Goal: Task Accomplishment & Management: Manage account settings

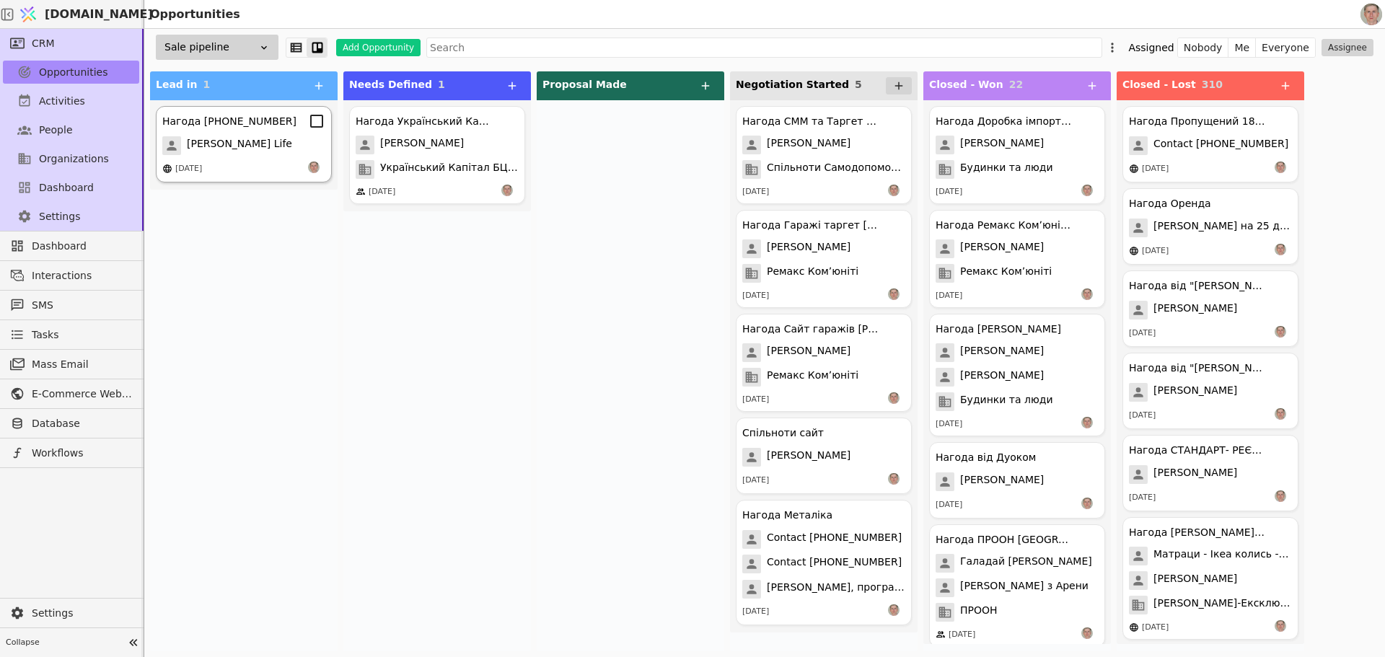
click at [290, 137] on div "Роман Свистун Life" at bounding box center [243, 145] width 163 height 19
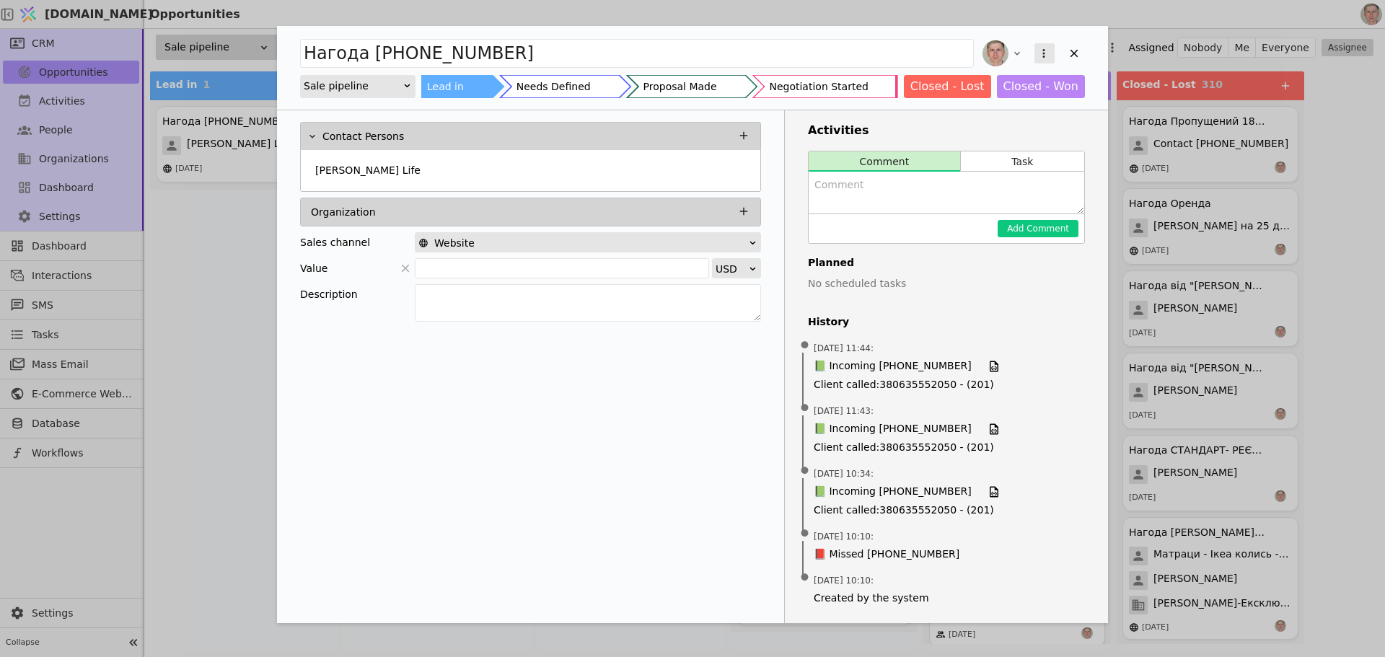
click at [1046, 50] on icon "Add Opportunity" at bounding box center [1043, 53] width 13 height 13
click at [990, 94] on div "Delete" at bounding box center [968, 100] width 166 height 20
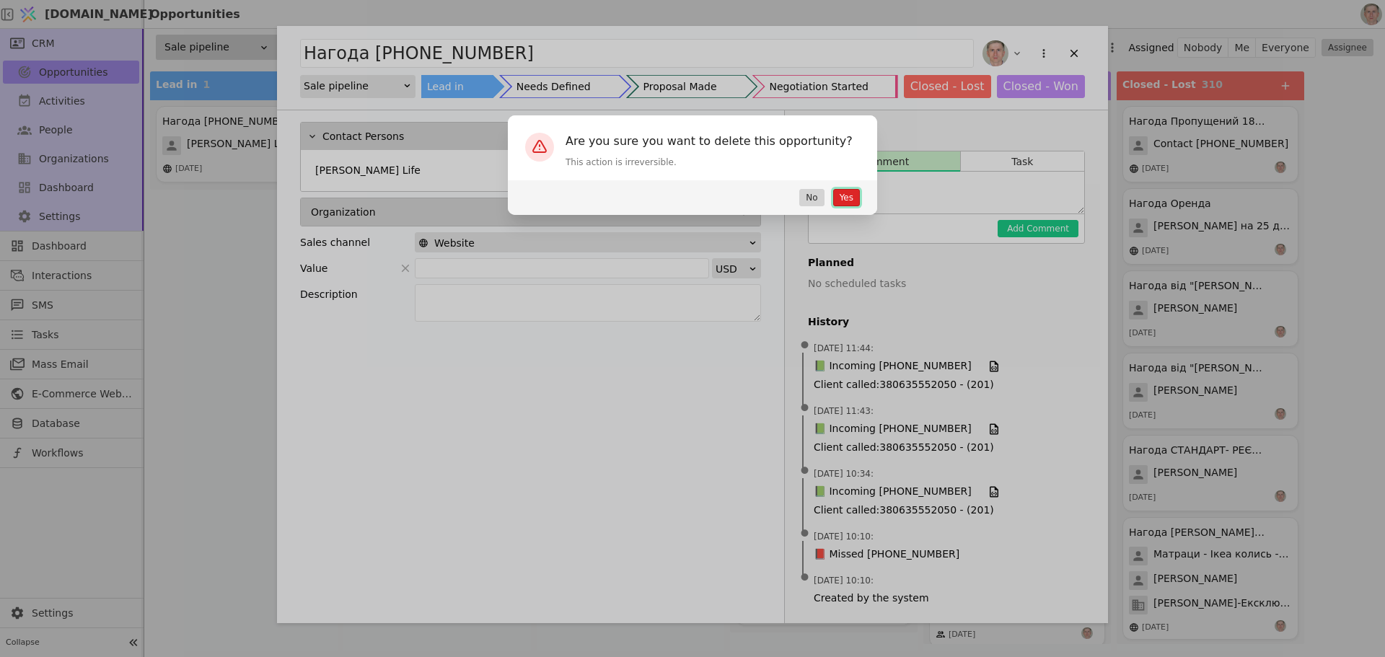
click at [850, 195] on button "Yes" at bounding box center [846, 197] width 27 height 17
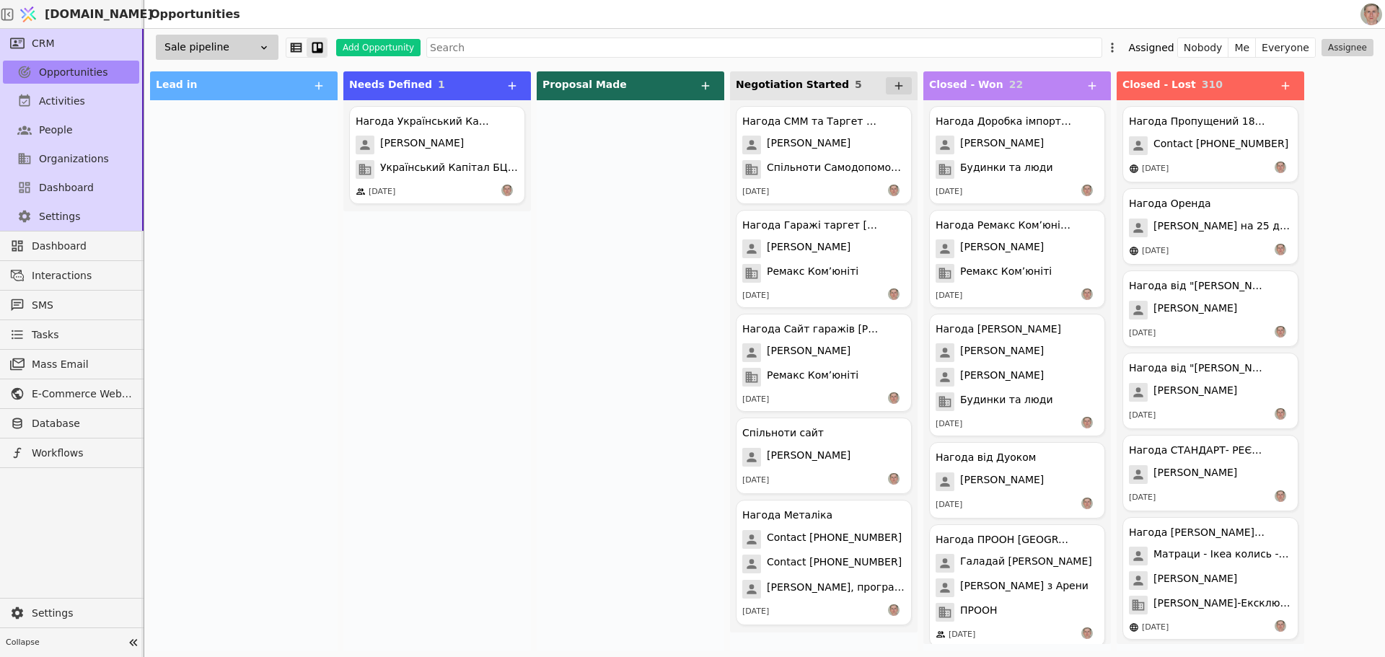
click at [396, 361] on div "Нагода Український Капітал БЦ ресторан Володимир Мазур Український Капітал БЦ р…" at bounding box center [437, 375] width 188 height 551
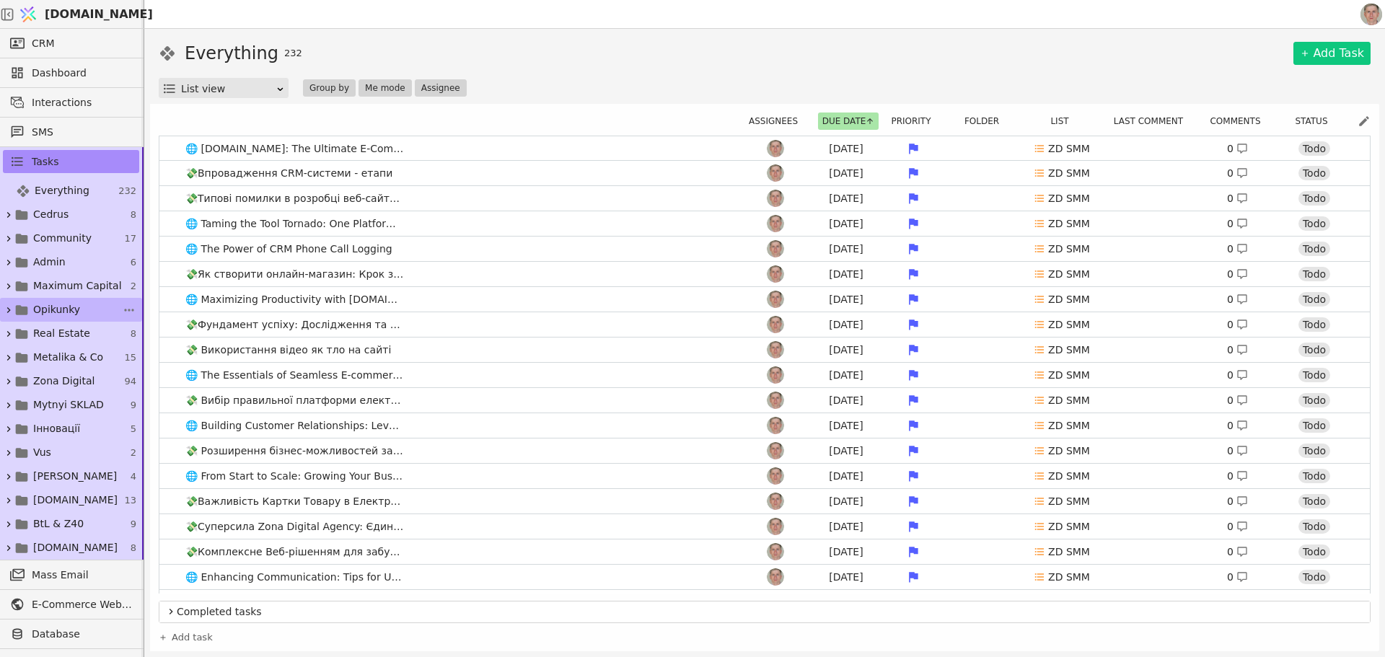
scroll to position [72, 0]
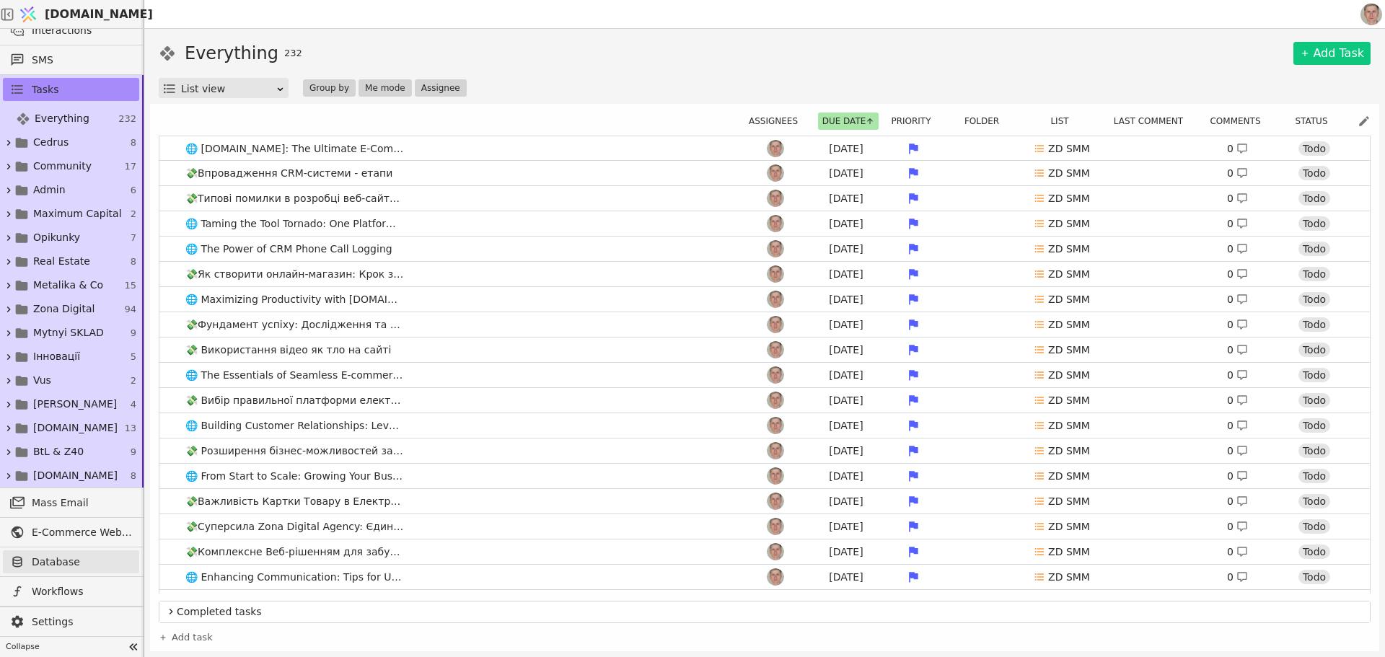
click at [82, 563] on span "Database" at bounding box center [82, 562] width 100 height 15
click at [171, 147] on link "🌐 Svit.One: The Ultimate E-Commerce Solution - Combining the Best of SaaS and O…" at bounding box center [764, 148] width 1210 height 25
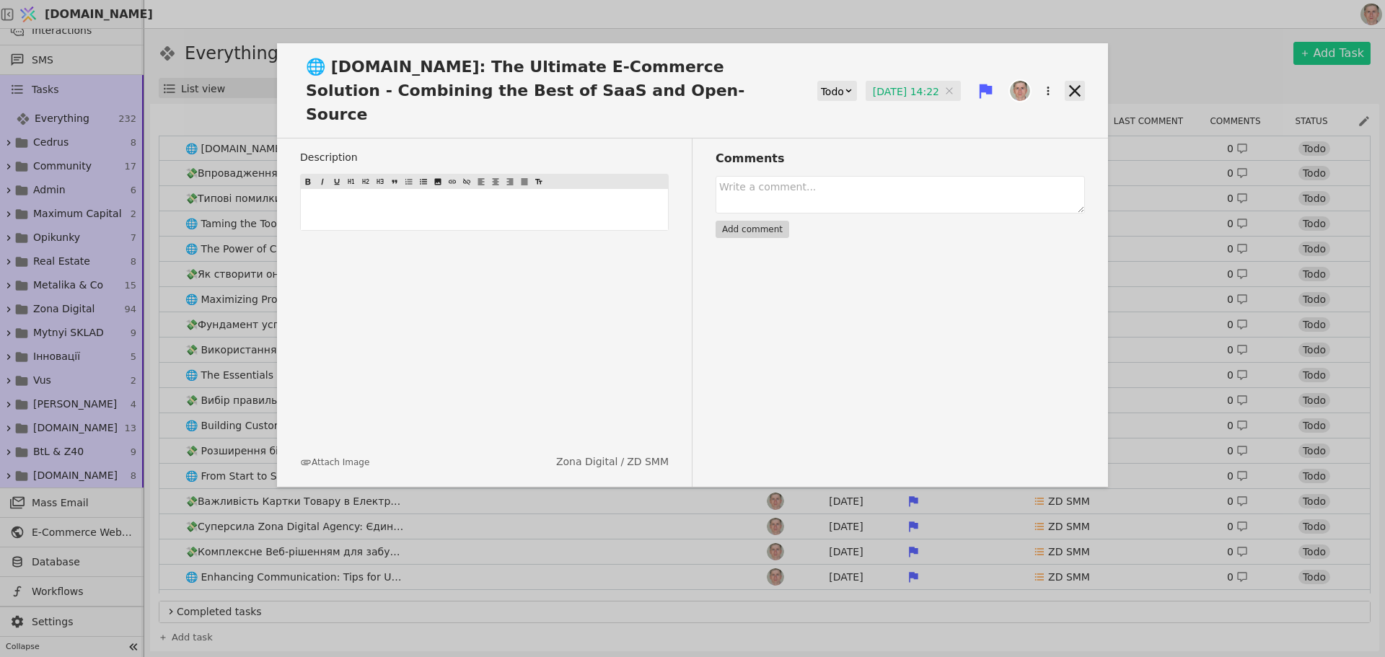
click at [1073, 81] on icon at bounding box center [1075, 91] width 20 height 20
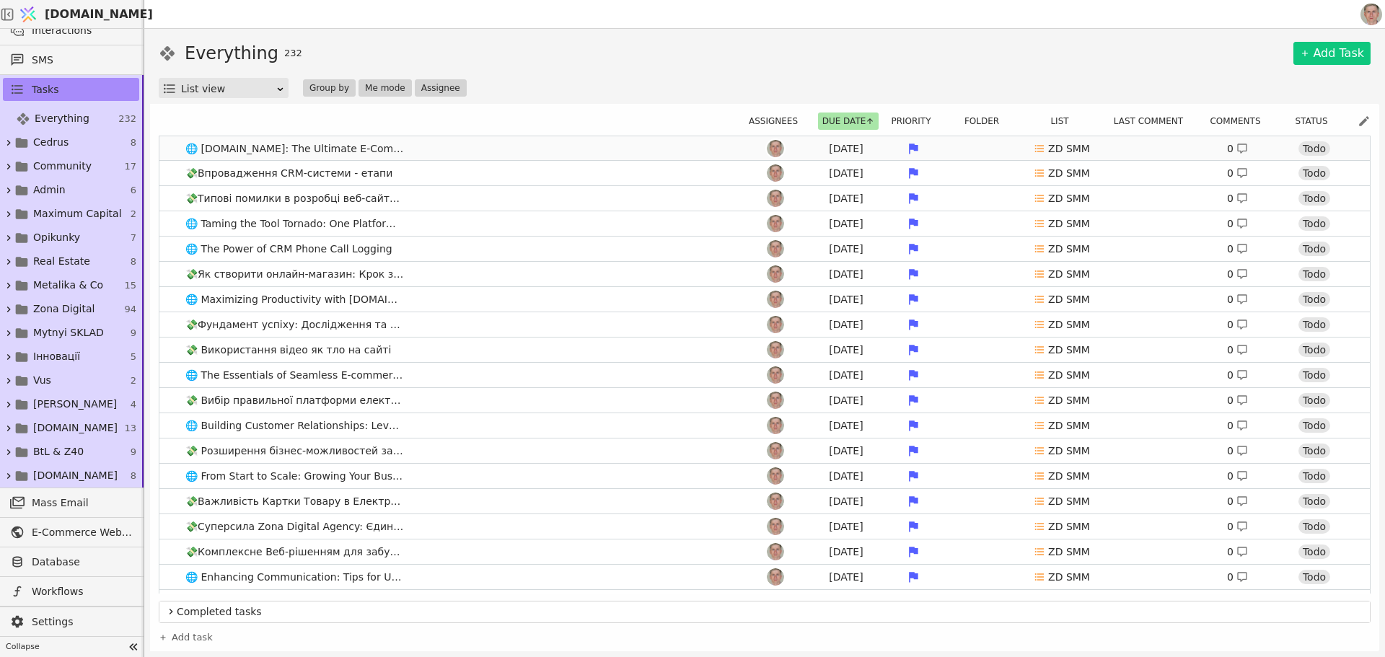
click at [169, 146] on link "🌐 Svit.One: The Ultimate E-Commerce Solution - Combining the Best of SaaS and O…" at bounding box center [764, 148] width 1210 height 25
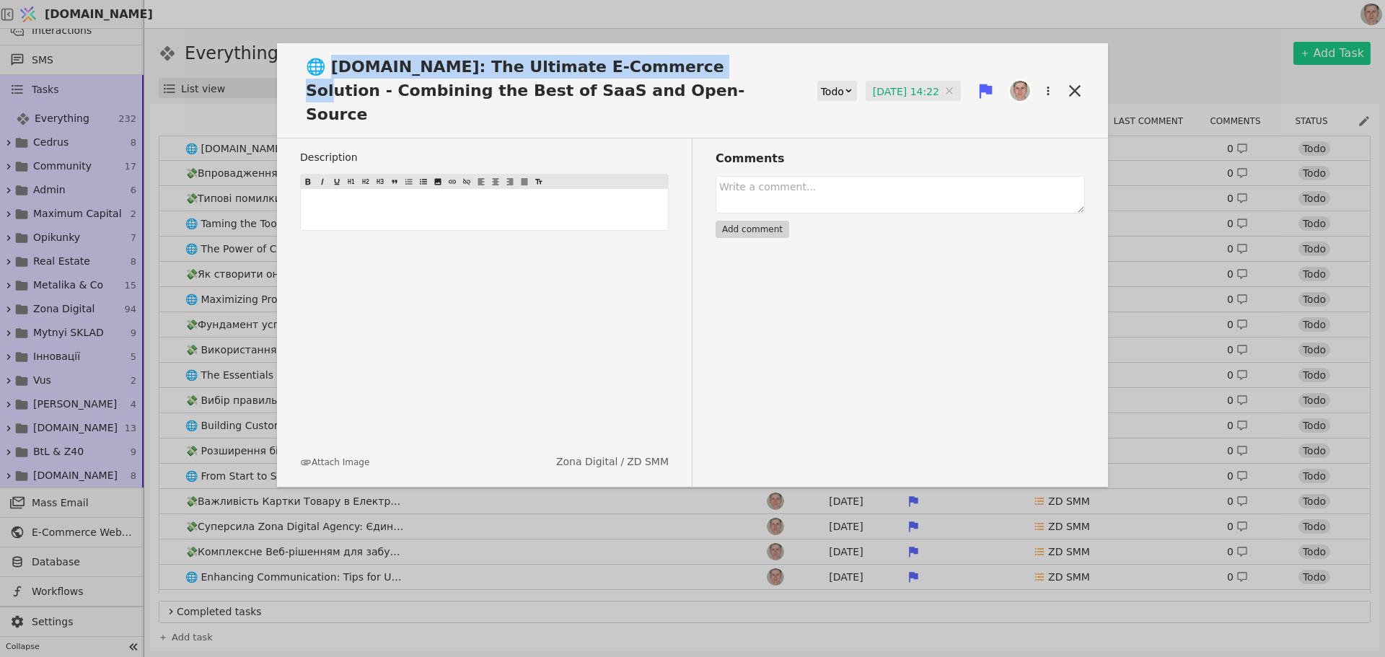
drag, startPoint x: 333, startPoint y: 63, endPoint x: 664, endPoint y: 68, distance: 331.8
click at [664, 68] on span "🌐 Svit.One: The Ultimate E-Commerce Solution - Combining the Best of SaaS and O…" at bounding box center [542, 90] width 485 height 71
copy span "vit.One: The Ultimate E-Commerce Solution"
click at [1073, 81] on icon at bounding box center [1075, 91] width 20 height 20
click at [1157, 61] on div "Everything 232 Add Task" at bounding box center [765, 53] width 1212 height 26
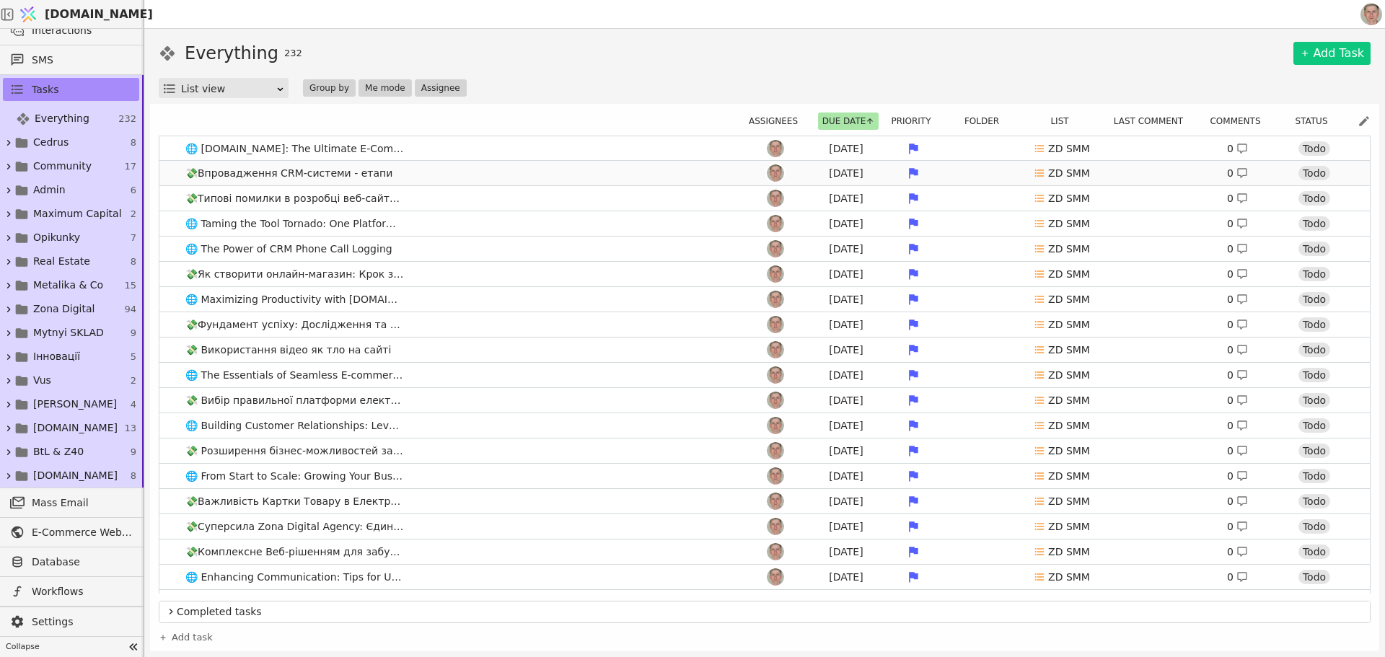
click at [173, 170] on link "💸Впровадження CRM-системи - етапи Jul 23 ZD SMM 0 Todo" at bounding box center [764, 173] width 1210 height 25
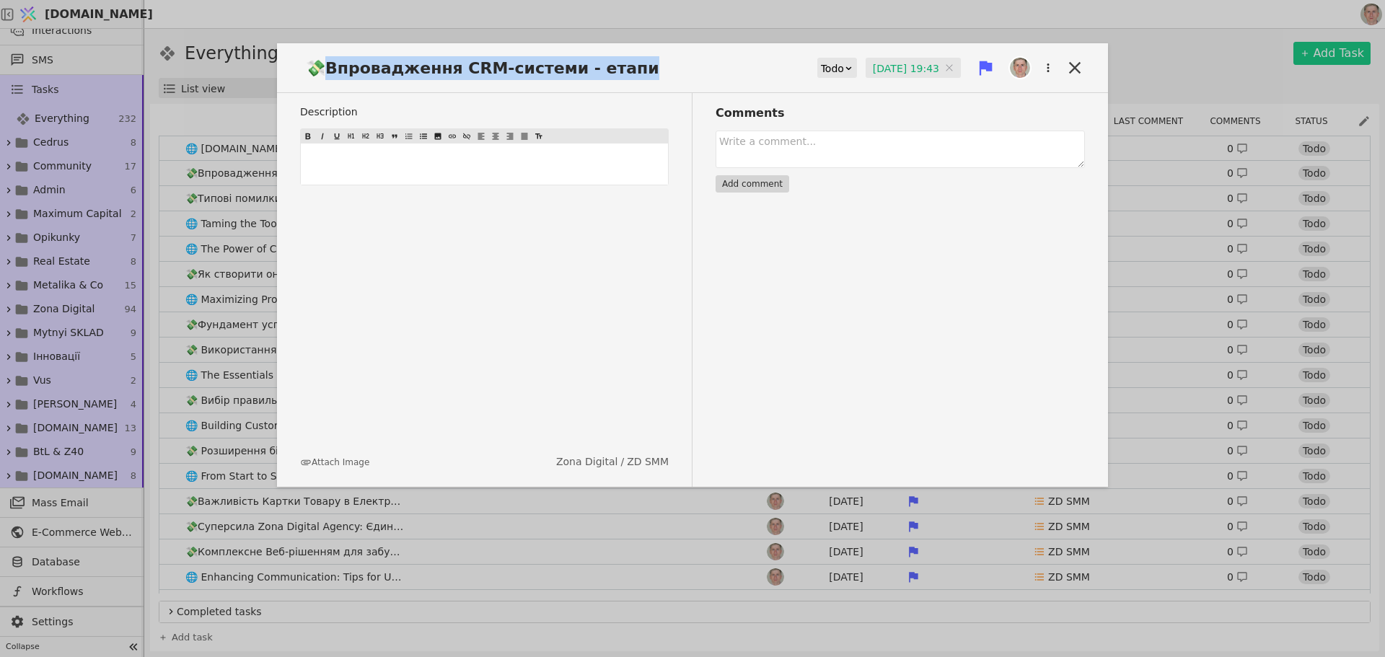
drag, startPoint x: 327, startPoint y: 67, endPoint x: 628, endPoint y: 73, distance: 300.8
click at [628, 73] on div "💸Впровадження CRM-системи - етапи Todo 23.07.2025 19:43 23.07.2025 19:43" at bounding box center [692, 74] width 831 height 38
click at [1077, 63] on icon at bounding box center [1075, 68] width 20 height 20
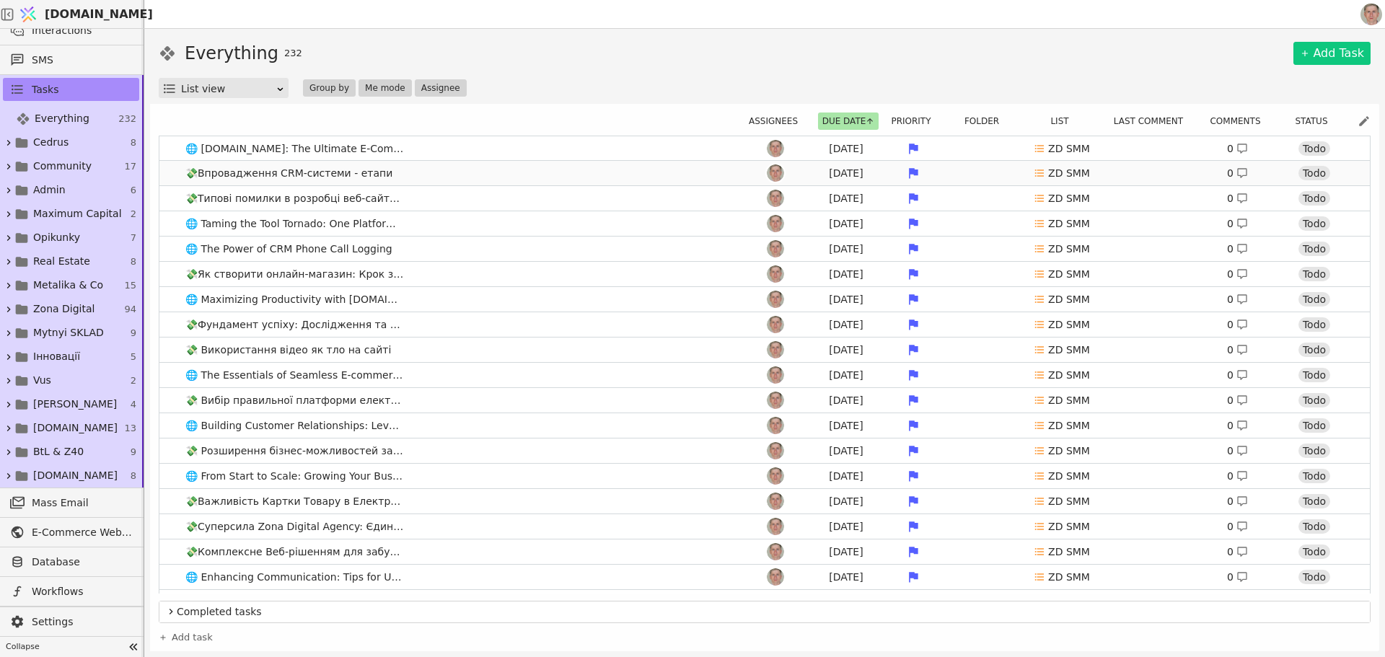
click at [170, 175] on link "💸Впровадження CRM-системи - етапи Jul 23 ZD SMM 0 Todo" at bounding box center [764, 173] width 1210 height 25
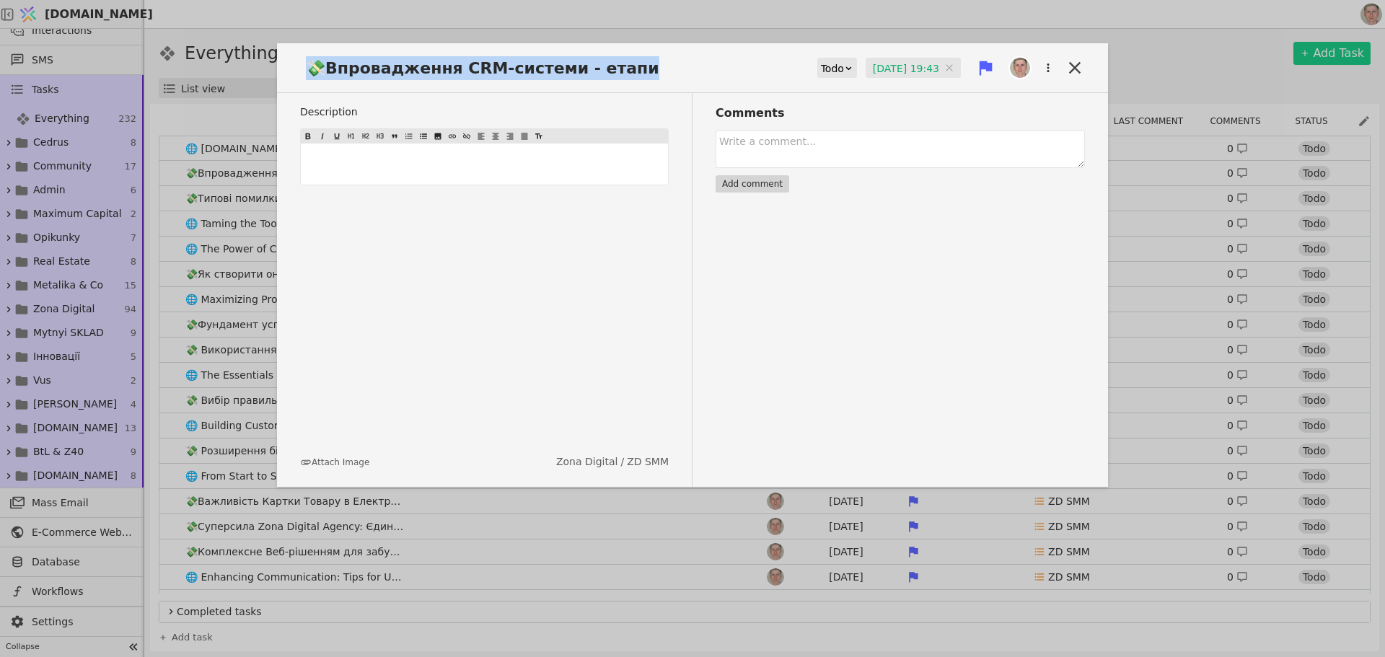
drag, startPoint x: 622, startPoint y: 61, endPoint x: 612, endPoint y: 66, distance: 11.3
click at [616, 63] on div "💸Впровадження CRM-системи - етапи Todo 23.07.2025 19:43 23.07.2025 19:43" at bounding box center [692, 74] width 831 height 38
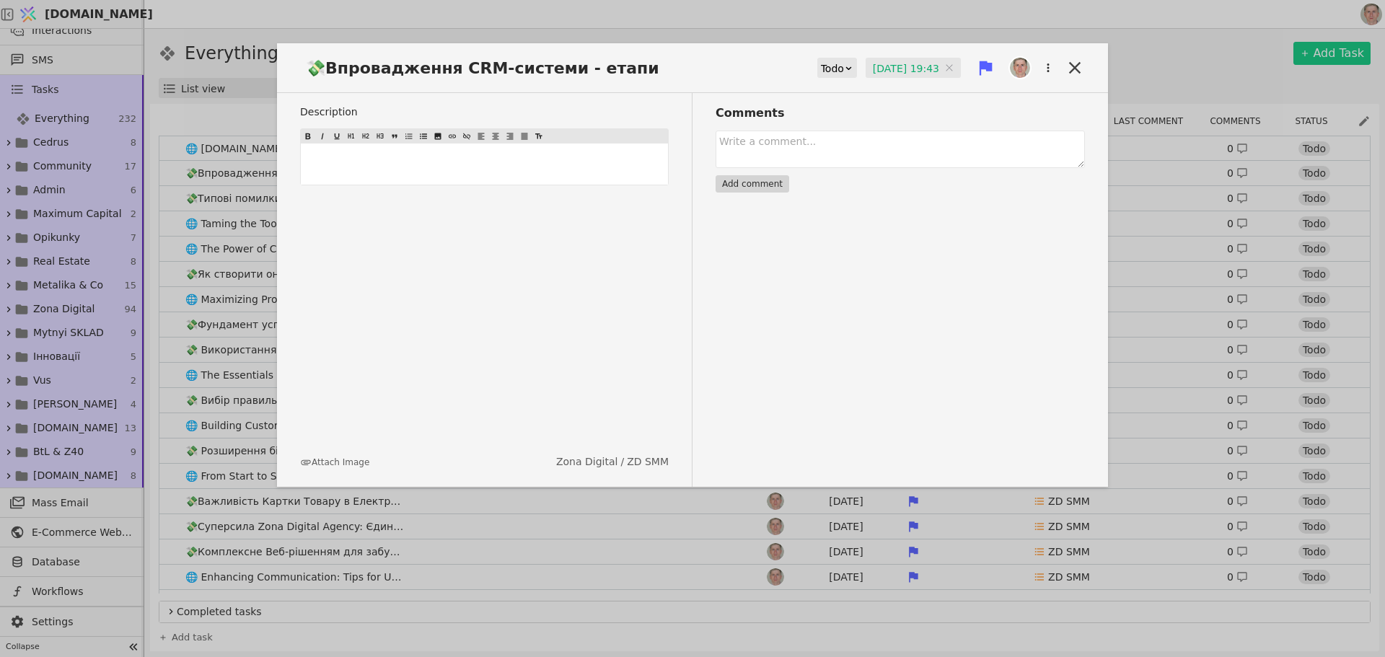
click at [449, 69] on span "💸Впровадження CRM-системи - етапи" at bounding box center [487, 68] width 374 height 24
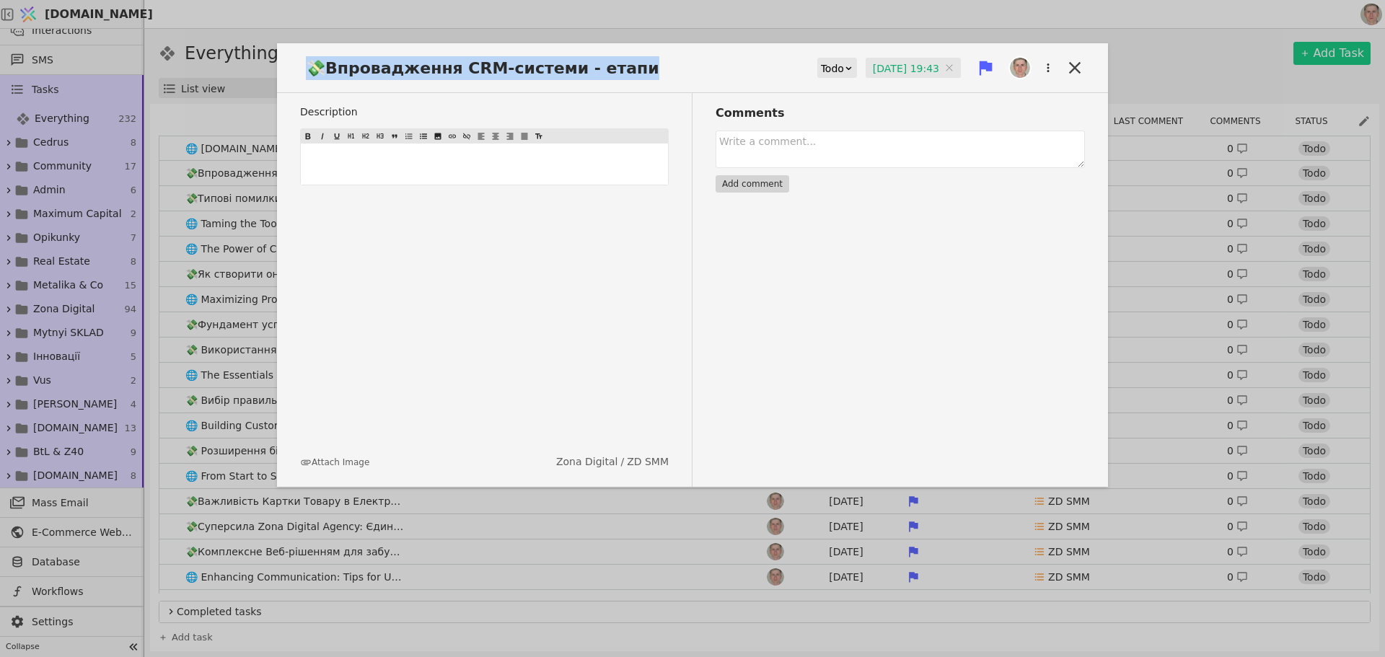
click at [449, 69] on span "💸Впровадження CRM-системи - етапи" at bounding box center [487, 68] width 374 height 24
copy span "💸Впровадження CRM-системи - етапи"
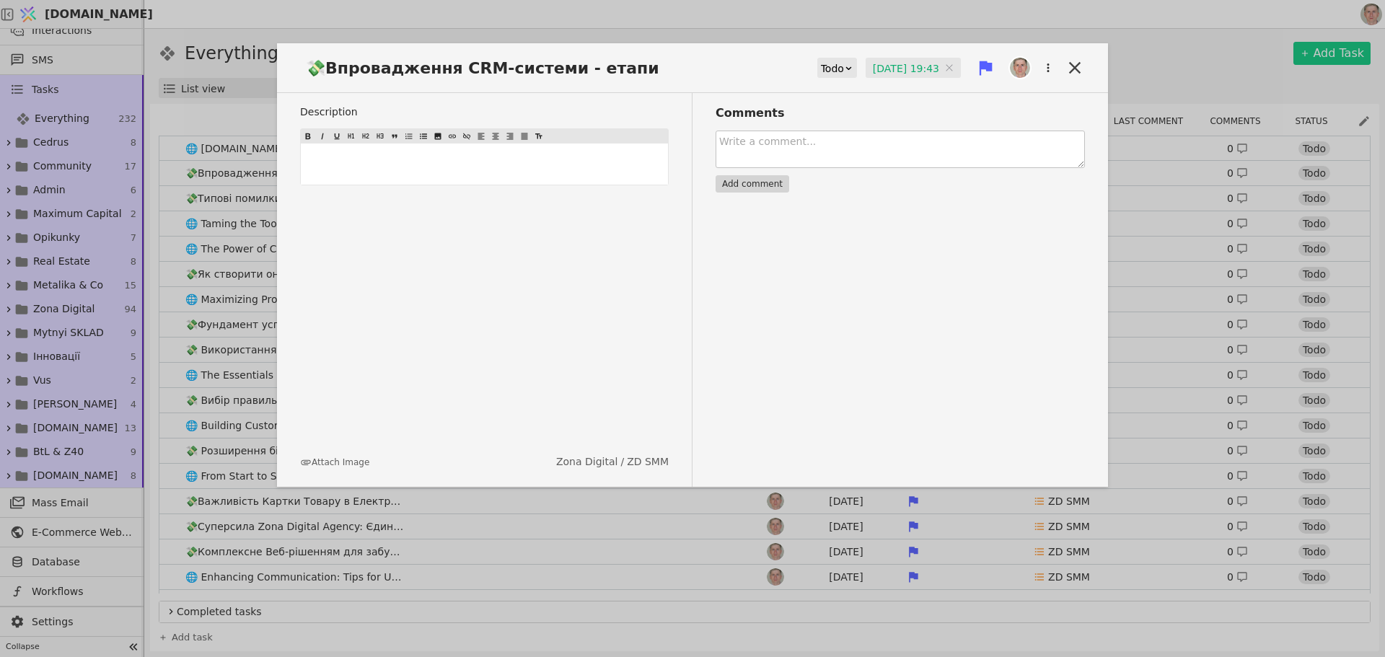
click at [836, 159] on textarea at bounding box center [900, 150] width 369 height 38
type textarea "U"
click at [829, 67] on div "Todo" at bounding box center [832, 68] width 23 height 20
click at [841, 114] on div "In Progress" at bounding box center [841, 110] width 60 height 22
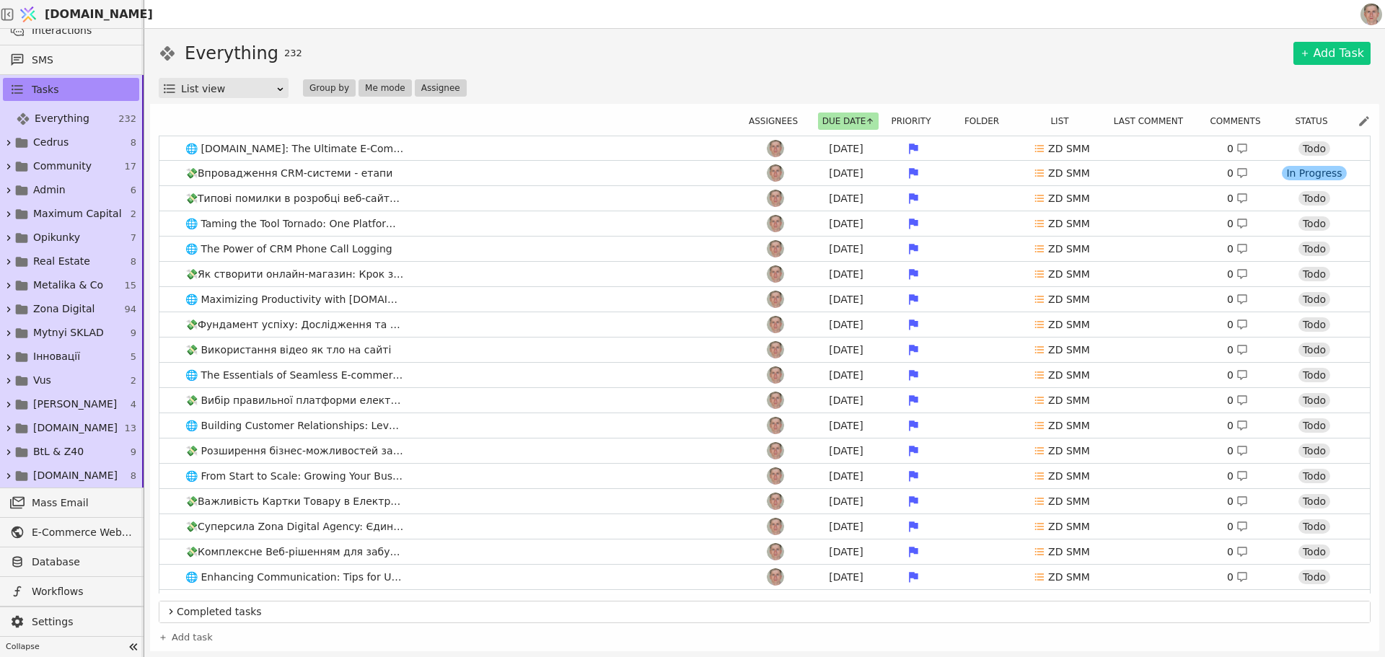
click at [1075, 65] on div "Everything 232 Add Task" at bounding box center [765, 53] width 1212 height 26
click at [609, 147] on link "🌐 Svit.One: The Ultimate E-Commerce Solution - Combining the Best of SaaS and O…" at bounding box center [764, 148] width 1210 height 25
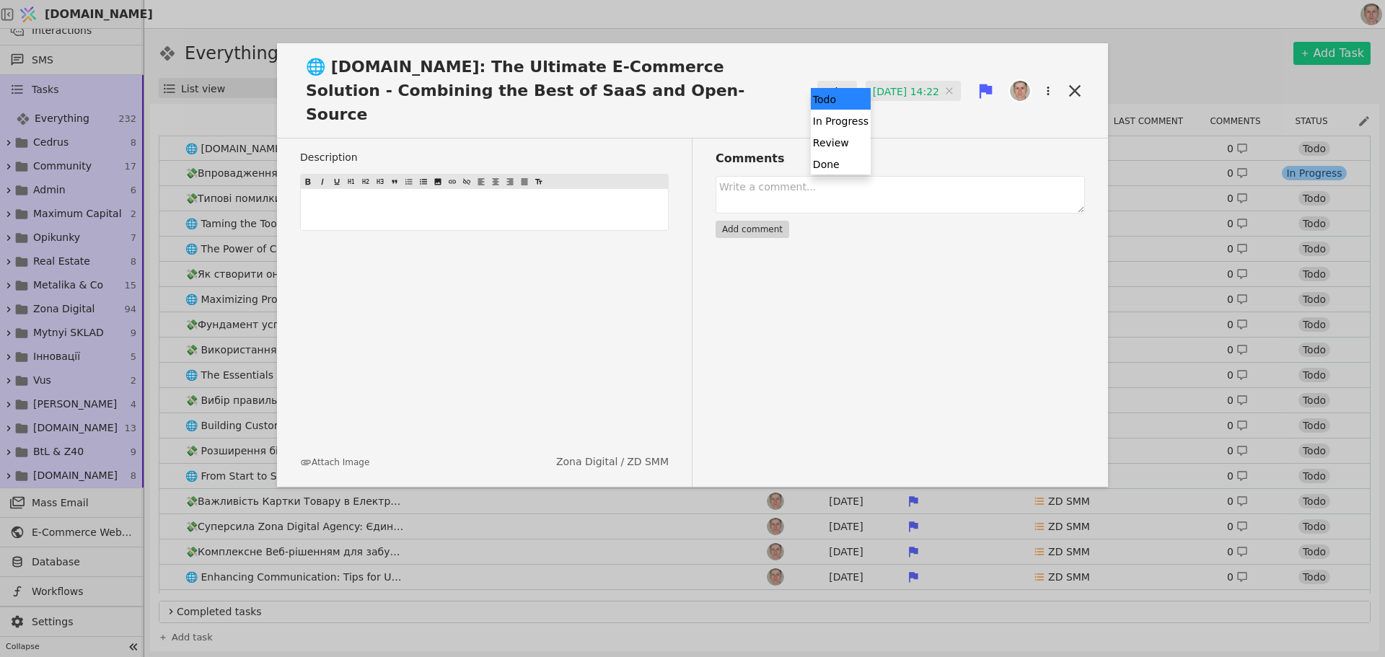
click at [824, 82] on div "Todo" at bounding box center [832, 92] width 23 height 20
click at [837, 115] on div "In Progress" at bounding box center [841, 121] width 60 height 22
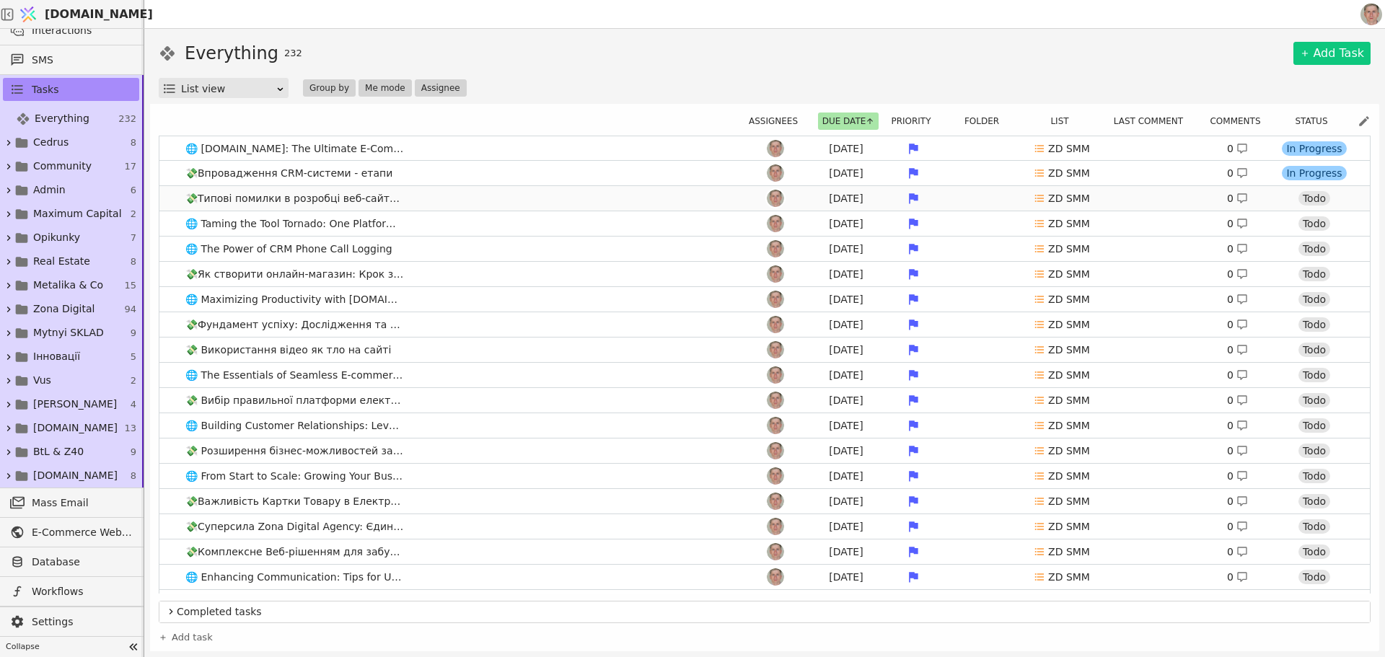
click at [485, 197] on link "💸Типові помилки в розробці веб-сайту, які потрібно уникати Jul 25 ZD SMM 0 Todo" at bounding box center [764, 198] width 1210 height 25
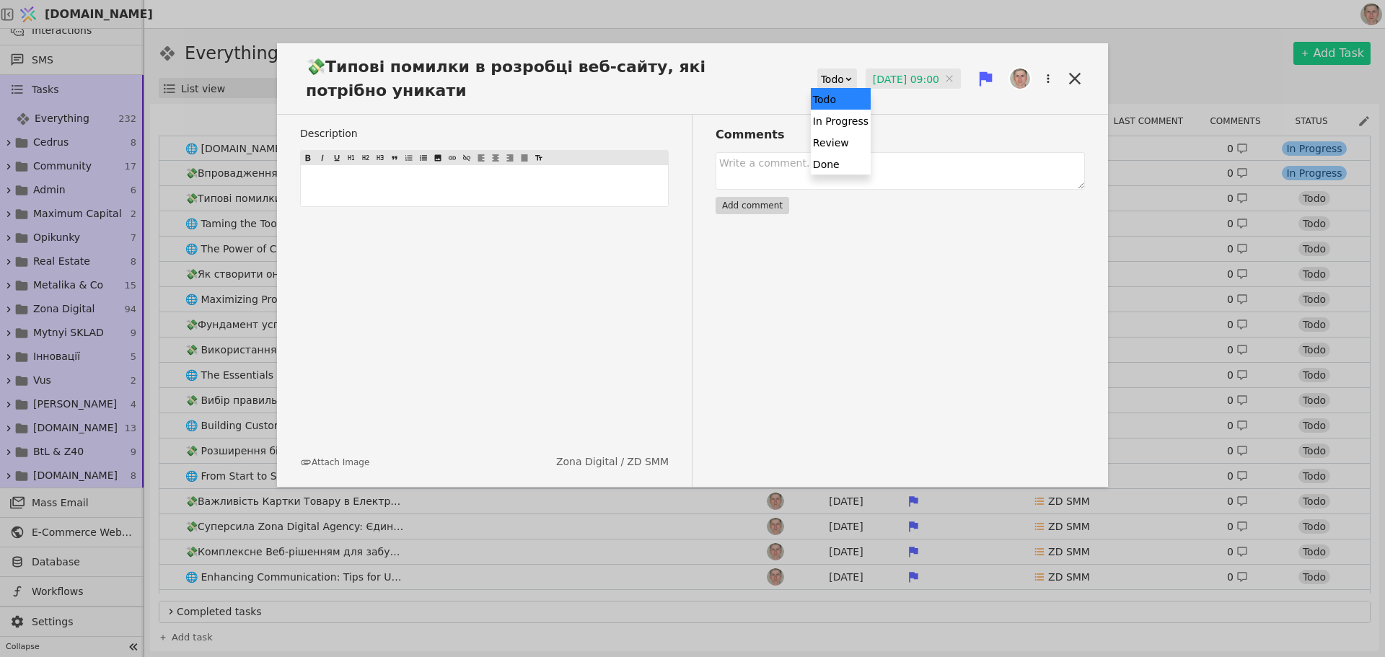
click at [827, 81] on div "Todo" at bounding box center [832, 79] width 23 height 20
click at [832, 113] on div "In Progress" at bounding box center [841, 121] width 60 height 22
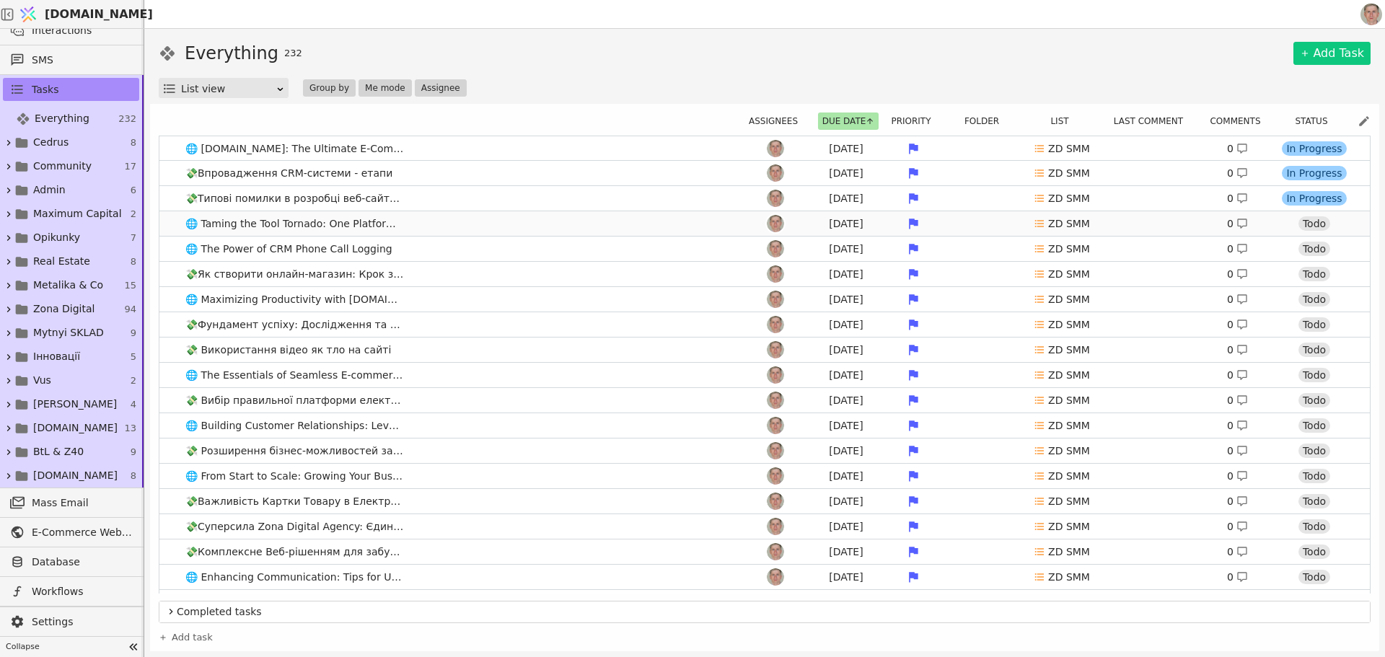
click at [462, 224] on link "🌐 Taming the Tool Tornado: One Platform for All Your Business Needs Jul 25 ZD S…" at bounding box center [764, 223] width 1210 height 25
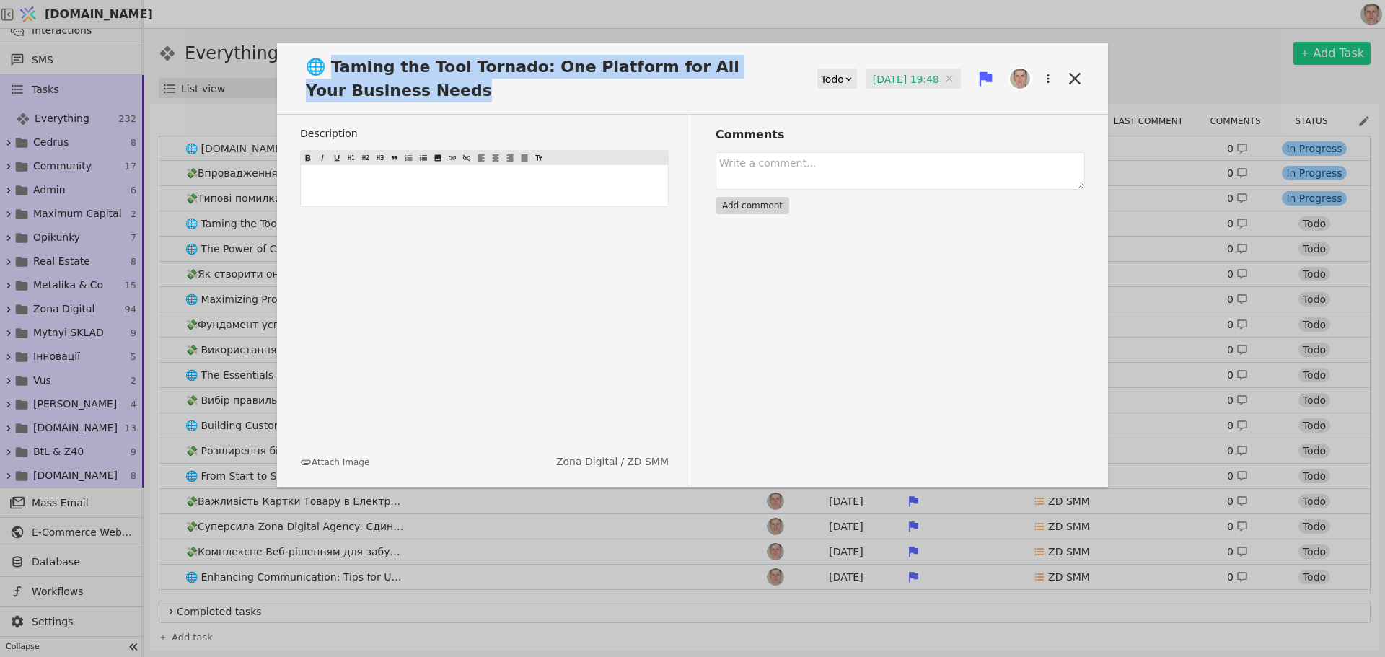
drag, startPoint x: 333, startPoint y: 66, endPoint x: 454, endPoint y: 94, distance: 125.1
click at [454, 94] on span "🌐 Taming the Tool Tornado: One Platform for All Your Business Needs" at bounding box center [542, 79] width 485 height 48
copy span "aming the Tool Tornado: One Platform for All Your Business Needs"
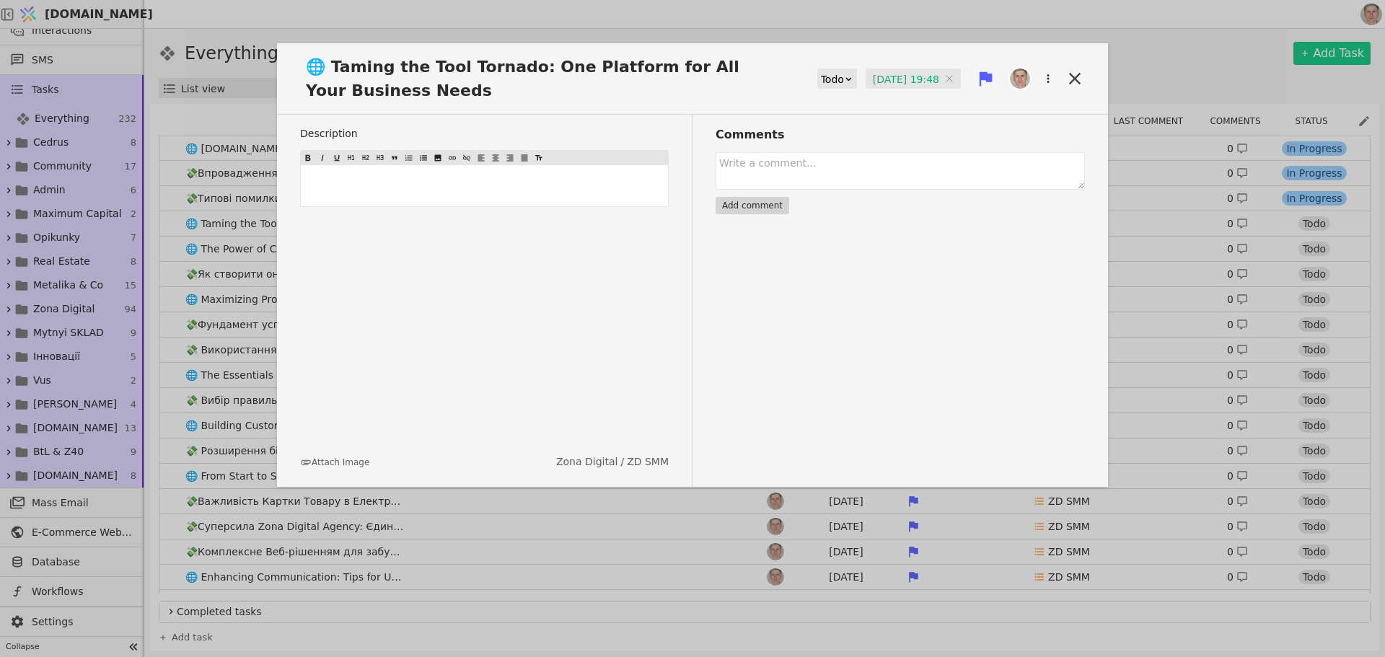
click at [830, 77] on div "Todo" at bounding box center [832, 79] width 23 height 20
drag, startPoint x: 837, startPoint y: 128, endPoint x: 1079, endPoint y: 79, distance: 246.4
click at [837, 128] on div "In Progress" at bounding box center [841, 121] width 60 height 22
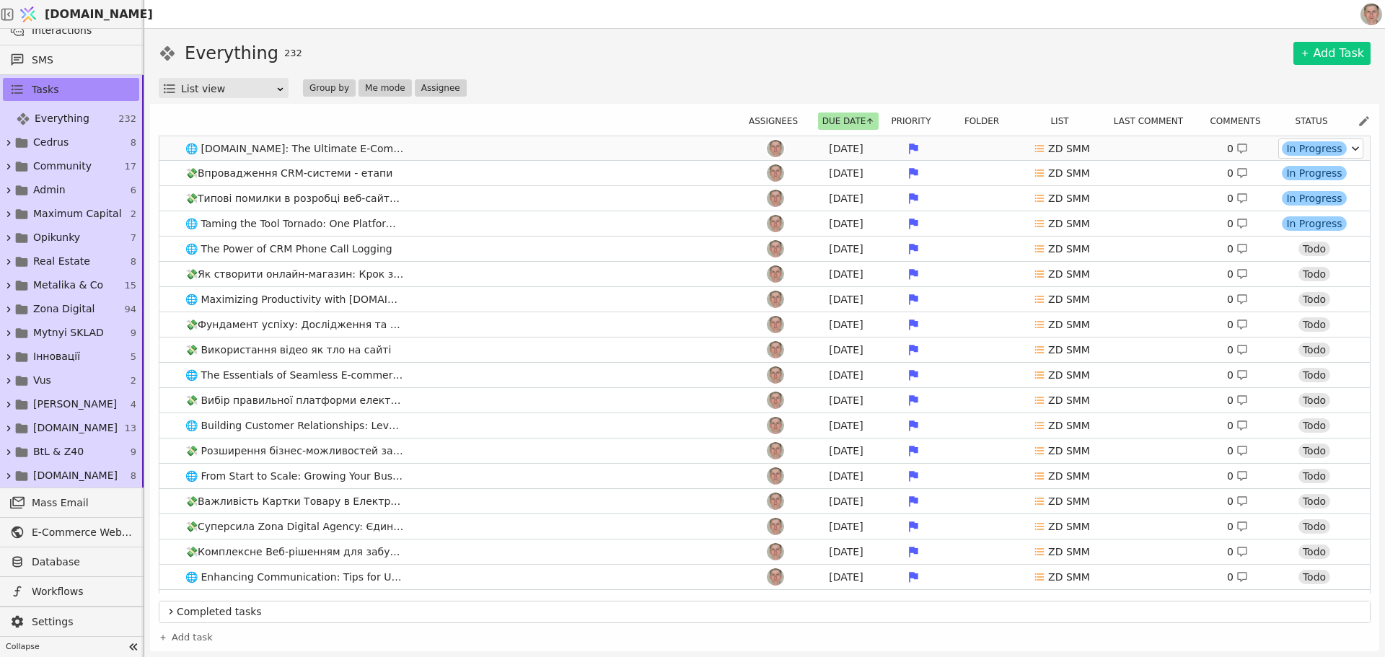
click at [1303, 150] on div "In Progress" at bounding box center [1314, 148] width 64 height 14
drag, startPoint x: 1307, startPoint y: 208, endPoint x: 1306, endPoint y: 82, distance: 127.0
click at [1306, 208] on div "Review" at bounding box center [1304, 211] width 45 height 14
click at [1348, 169] on icon at bounding box center [1355, 173] width 14 height 14
click at [1320, 230] on div "Review" at bounding box center [1304, 236] width 45 height 14
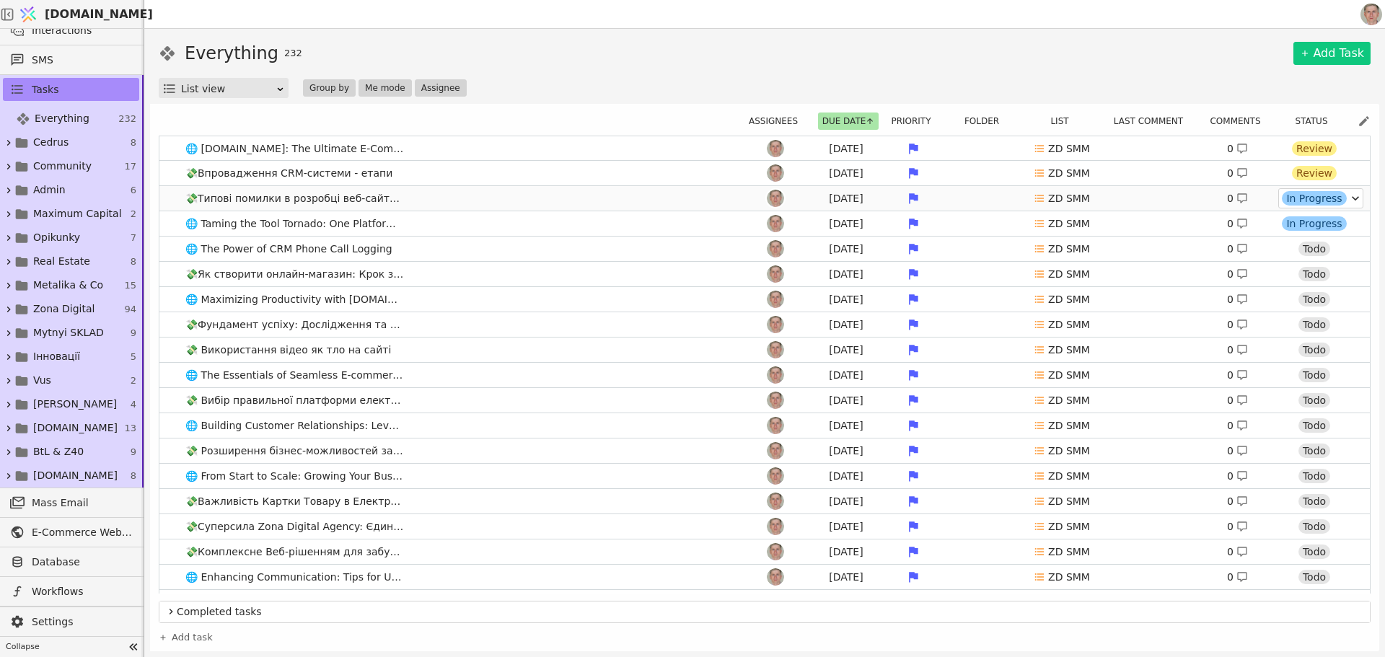
click at [1348, 196] on icon at bounding box center [1355, 198] width 14 height 14
click at [1318, 254] on div "Review" at bounding box center [1304, 261] width 45 height 14
click at [1019, 44] on div "Everything 232 Add Task" at bounding box center [765, 53] width 1212 height 26
click at [441, 243] on link "🌐 The Power of CRM Phone Call Logging Jul 25 ZD SMM 0 Todo" at bounding box center [764, 249] width 1210 height 25
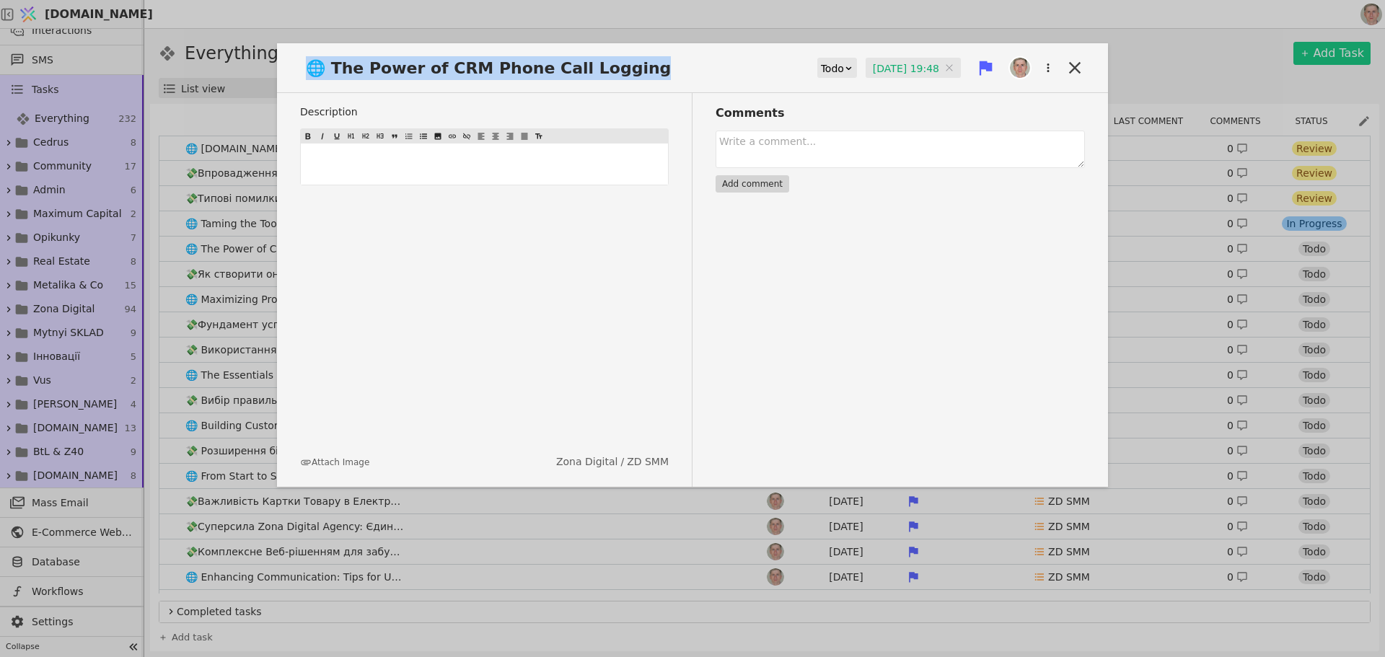
drag, startPoint x: 617, startPoint y: 71, endPoint x: 317, endPoint y: 62, distance: 300.2
click at [317, 62] on span "🌐 The Power of CRM Phone Call Logging" at bounding box center [492, 68] width 385 height 24
copy span "🌐 The Power of CRM Phone Call Logging"
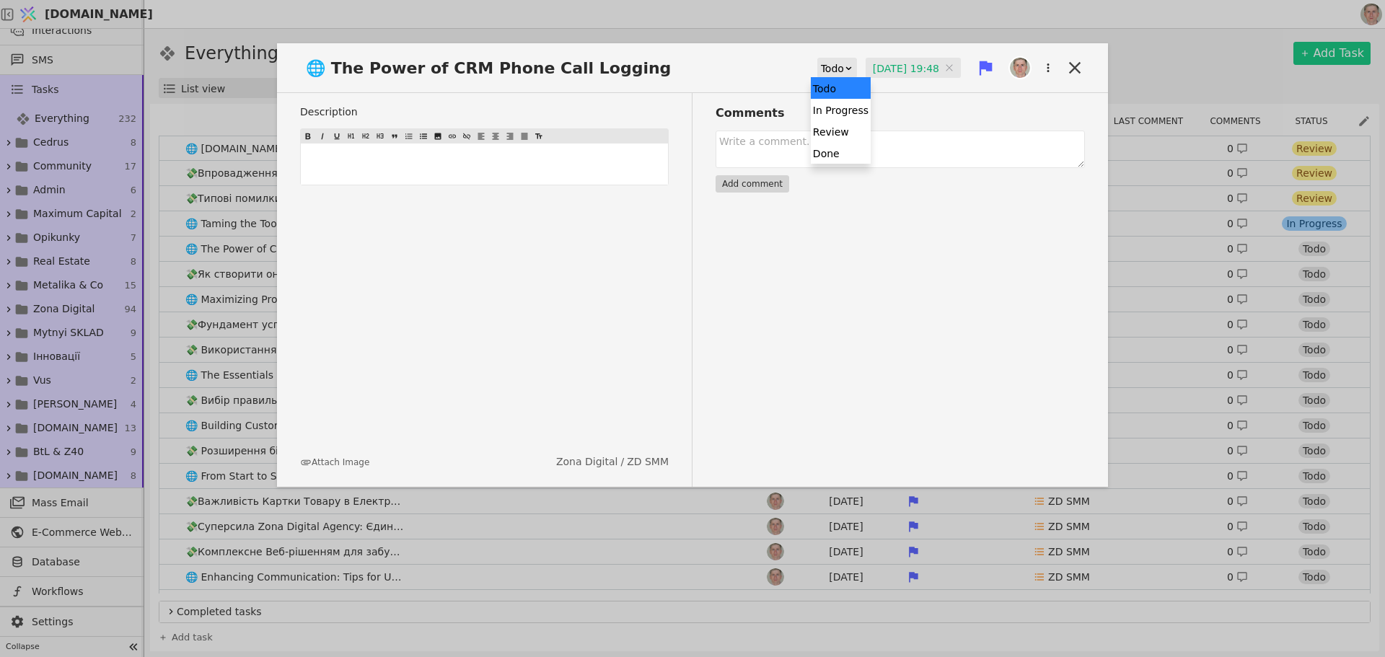
click at [835, 68] on div "Todo" at bounding box center [832, 68] width 23 height 20
click at [837, 110] on div "In Progress" at bounding box center [841, 110] width 60 height 22
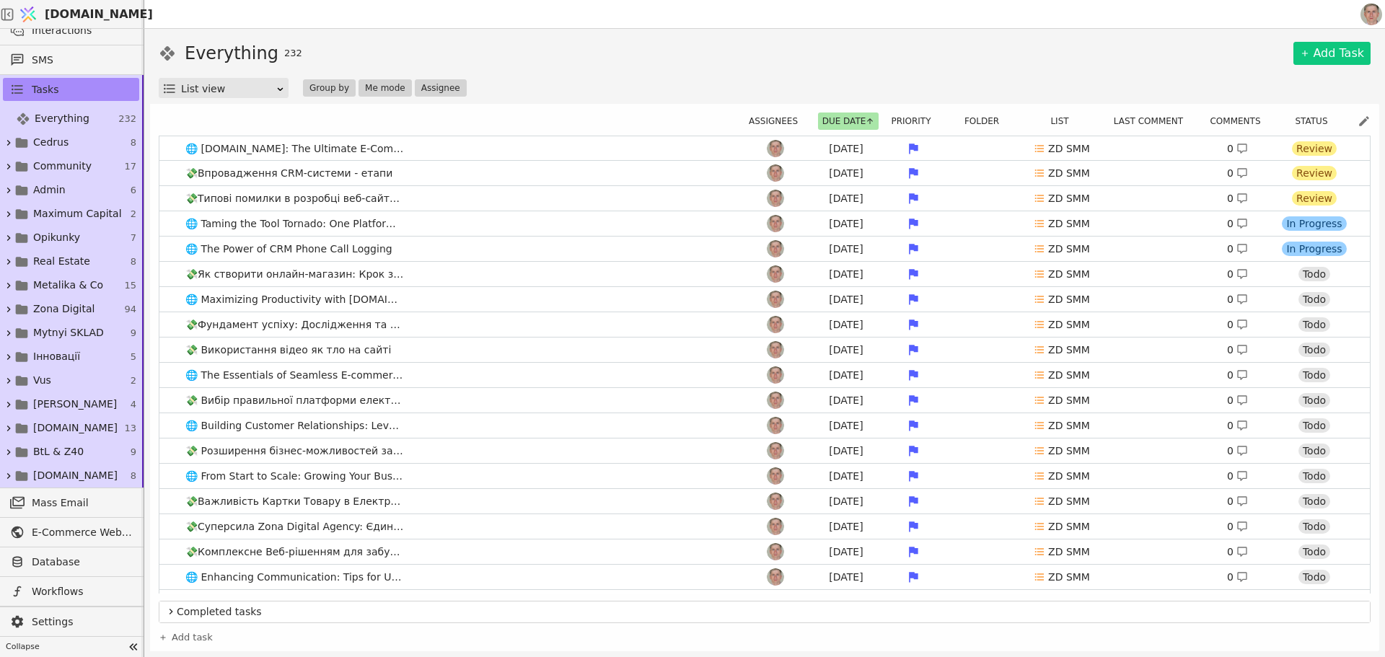
click at [1073, 66] on div "Everything 232 Add Task List view Group by Me mode Assignee" at bounding box center [765, 69] width 1212 height 58
click at [436, 278] on link "💸Як створити онлайн-магазин: Крок за кроком Jul 26 ZD SMM 0 Todo" at bounding box center [764, 274] width 1210 height 25
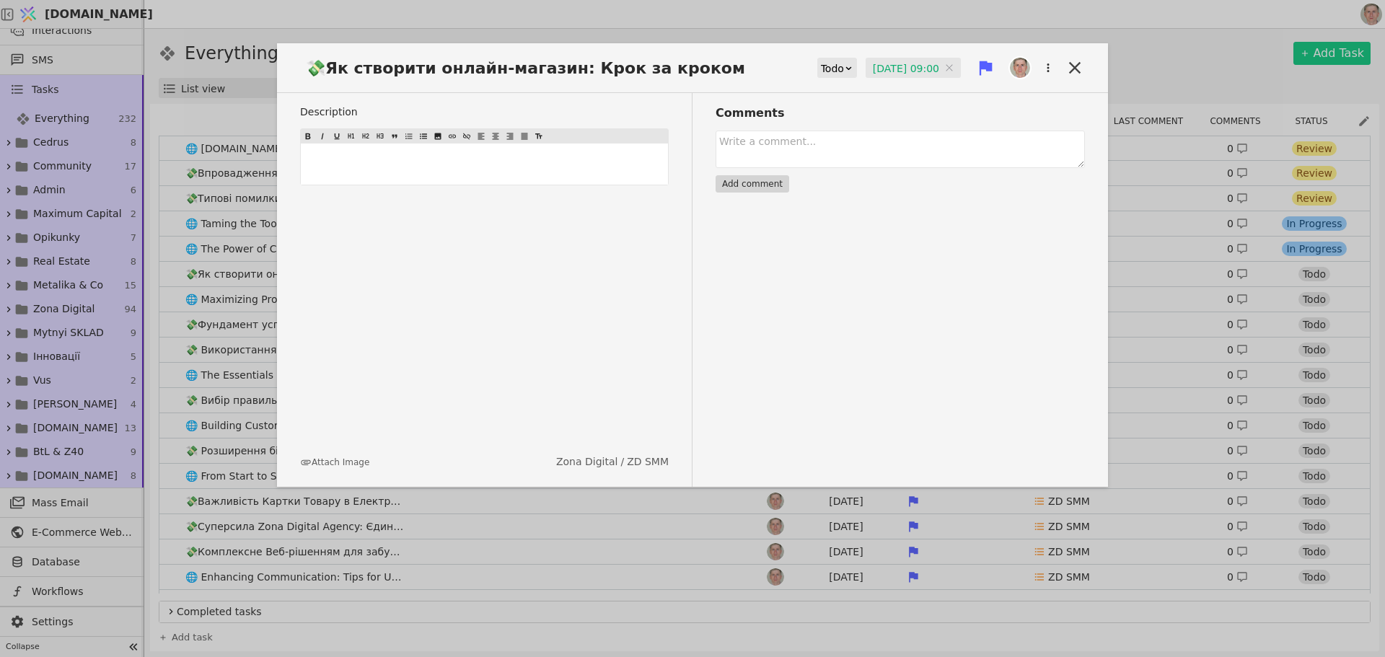
click at [832, 66] on div "Todo" at bounding box center [832, 68] width 23 height 20
click at [833, 111] on div "In Progress" at bounding box center [841, 110] width 60 height 22
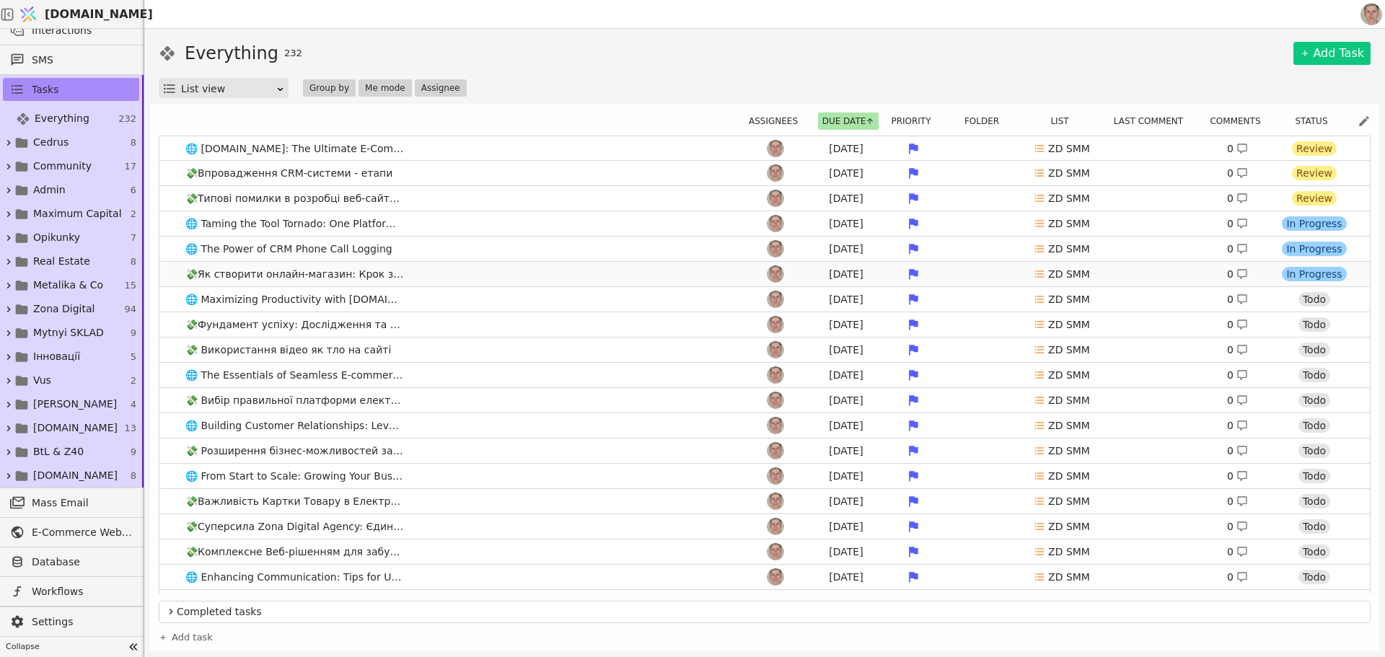
click at [444, 278] on link "💸Як створити онлайн-магазин: Крок за кроком Jul 26 ZD SMM 0 In Progress" at bounding box center [764, 274] width 1210 height 25
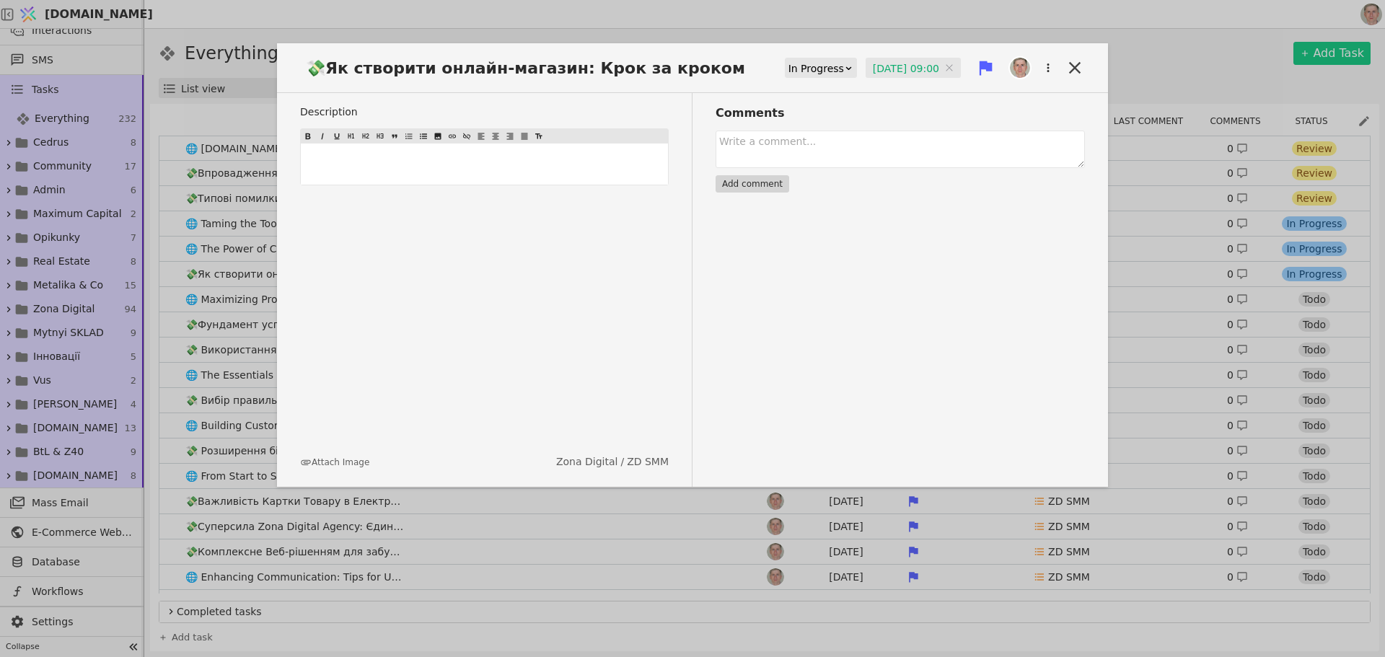
click at [798, 68] on div "In Progress" at bounding box center [816, 68] width 56 height 20
drag, startPoint x: 817, startPoint y: 133, endPoint x: 1068, endPoint y: 81, distance: 257.0
click at [816, 133] on div "Review" at bounding box center [815, 131] width 65 height 22
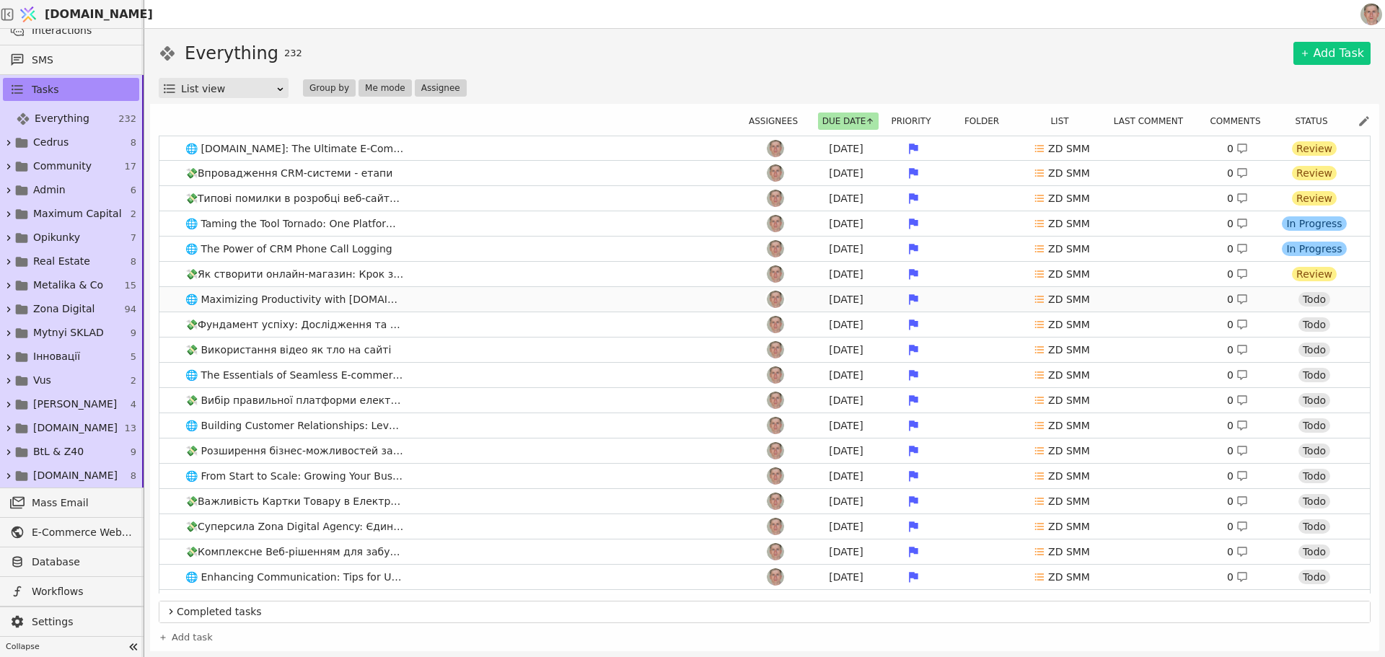
click at [457, 301] on link "🌐 Maximizing Productivity with Svit.One's Task Management Tools Jul 27 ZD SMM 0…" at bounding box center [764, 299] width 1210 height 25
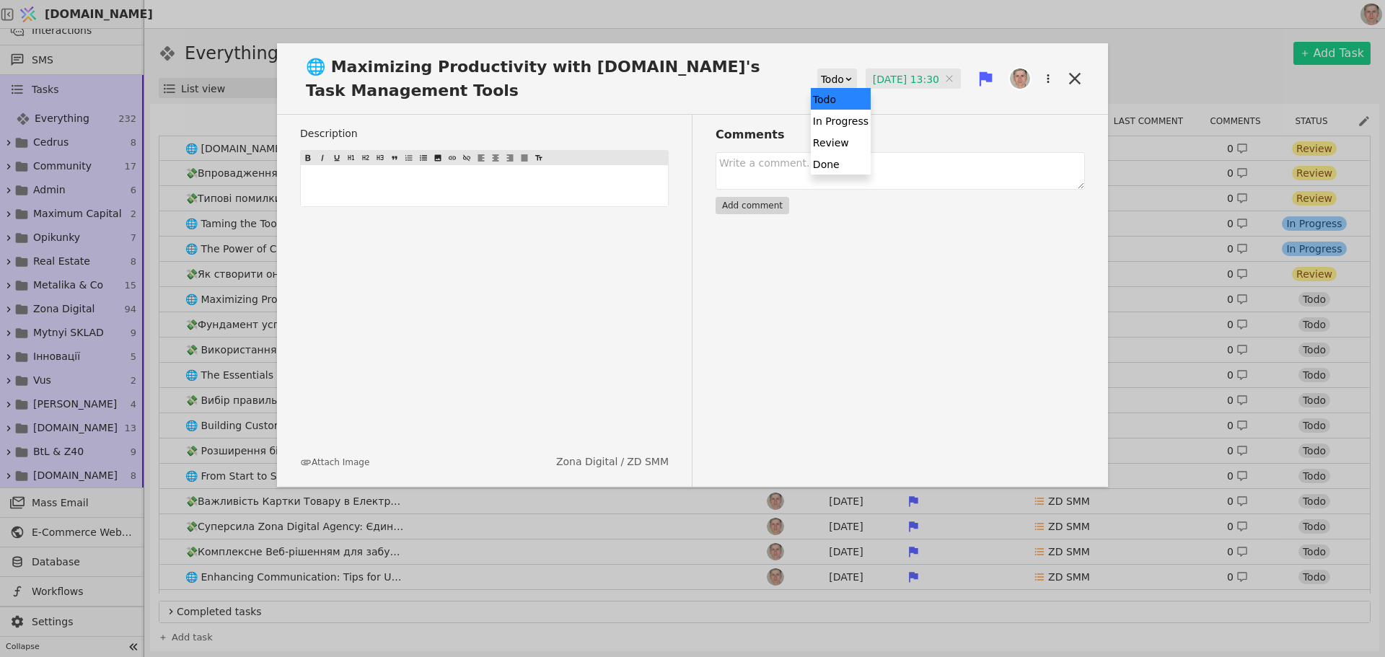
click at [832, 76] on div "Todo" at bounding box center [832, 79] width 23 height 20
click at [835, 120] on div "In Progress" at bounding box center [841, 121] width 60 height 22
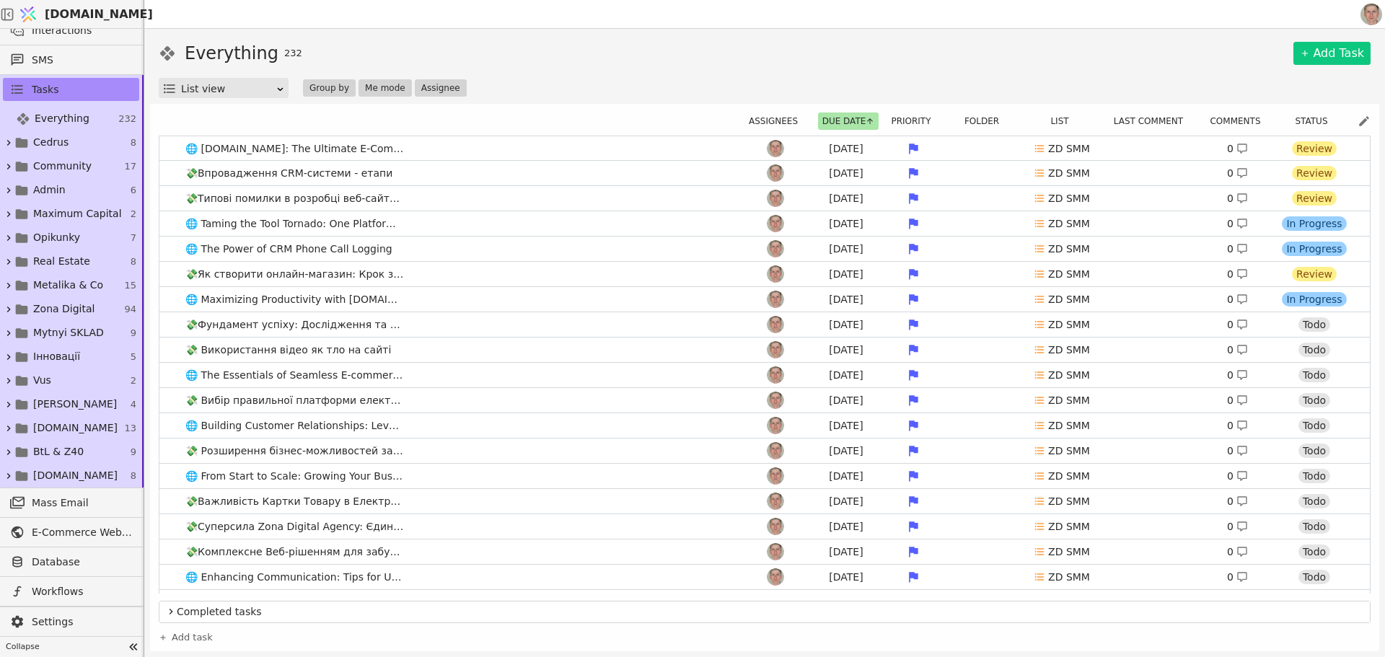
click at [1073, 74] on div "Everything 232 Add Task List view Group by Me mode Assignee" at bounding box center [765, 69] width 1212 height 58
click at [1332, 320] on icon at bounding box center [1339, 324] width 14 height 14
drag, startPoint x: 1306, startPoint y: 382, endPoint x: 1026, endPoint y: 180, distance: 345.7
click at [1306, 382] on div "Review" at bounding box center [1291, 387] width 45 height 14
click at [449, 349] on link "💸 Використання відео як тло на сайті Jul 28 ZD SMM 0 Todo" at bounding box center [764, 350] width 1210 height 25
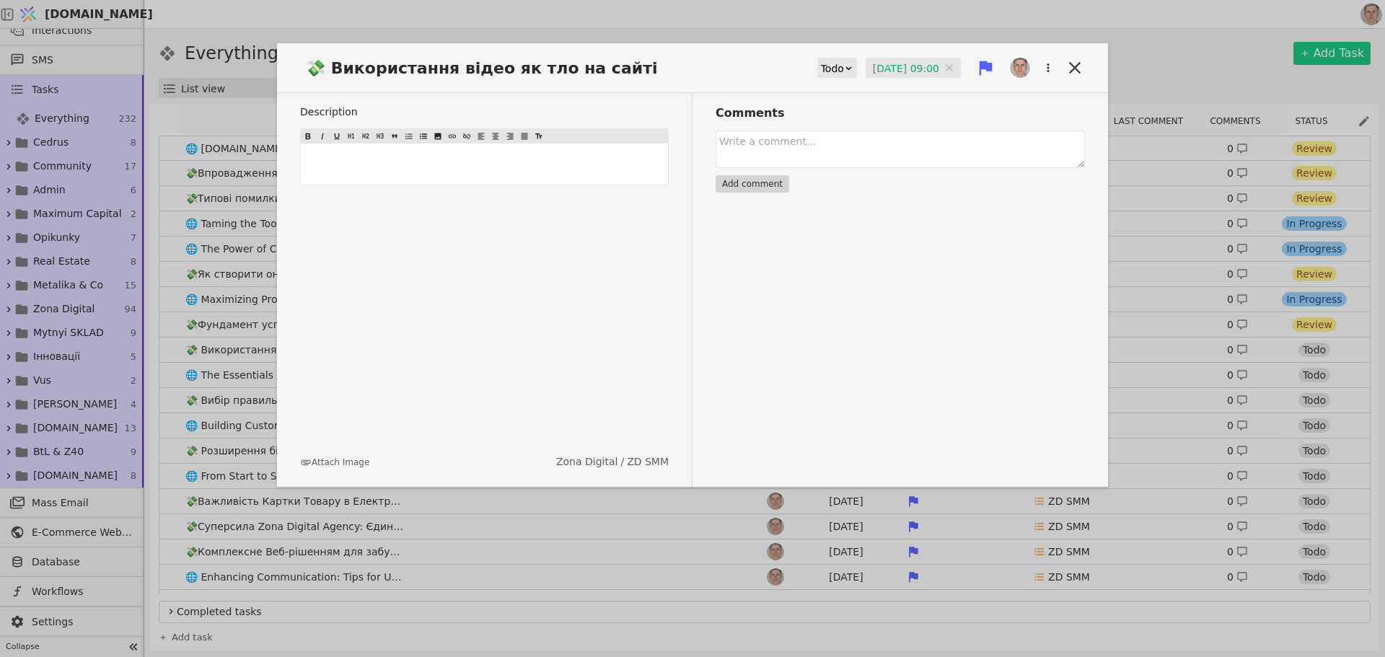
click at [889, 69] on input "28.07.2025 09:00" at bounding box center [913, 69] width 95 height 22
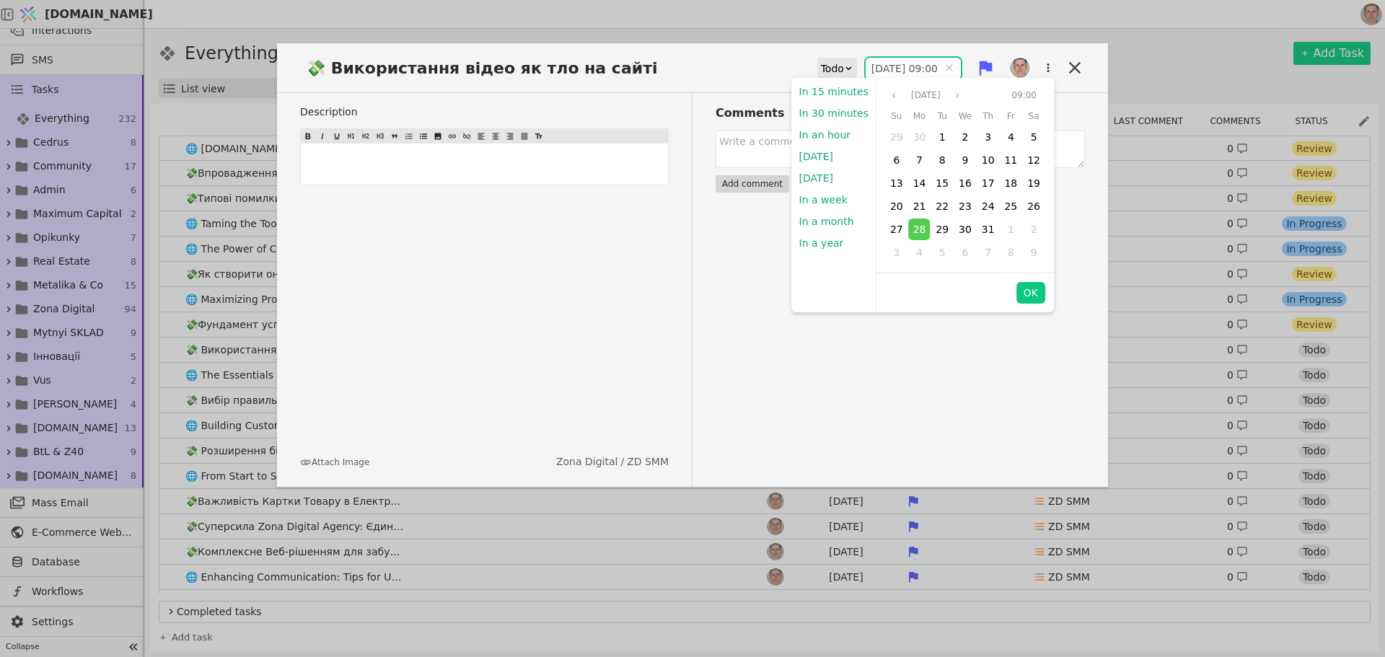
click at [844, 65] on icon at bounding box center [848, 67] width 9 height 9
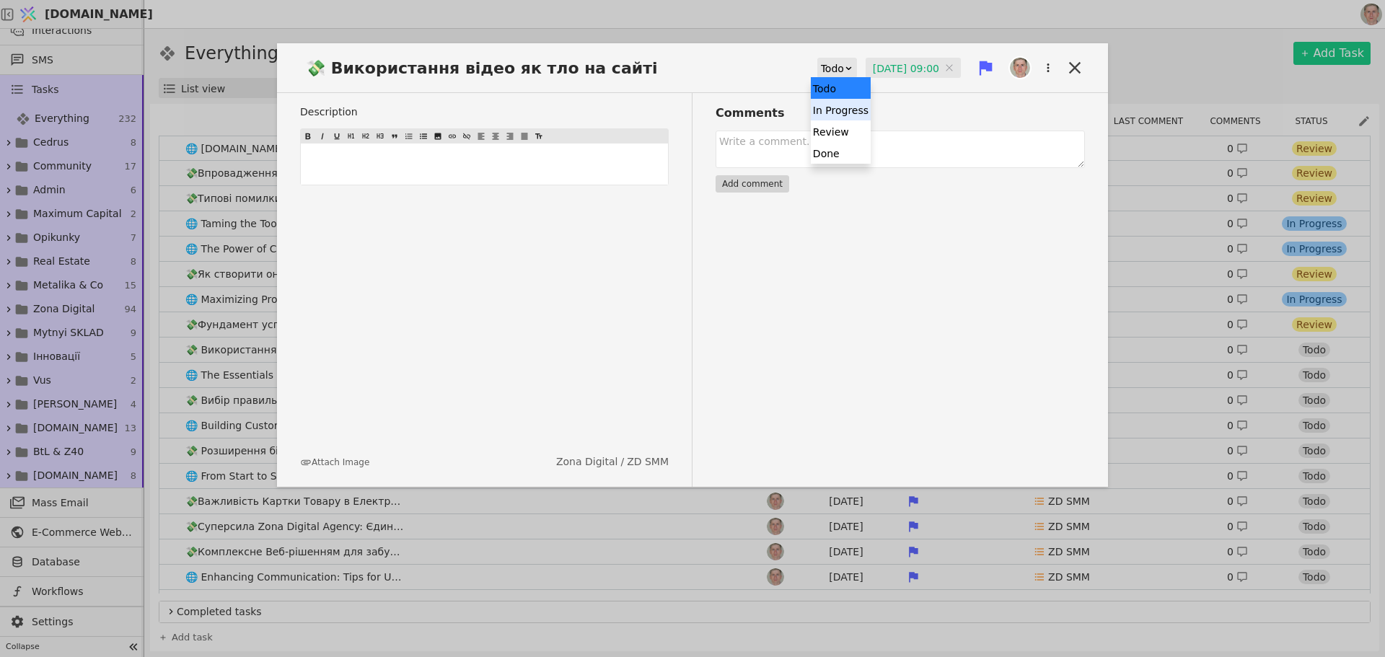
click at [842, 105] on div "In Progress" at bounding box center [841, 110] width 60 height 22
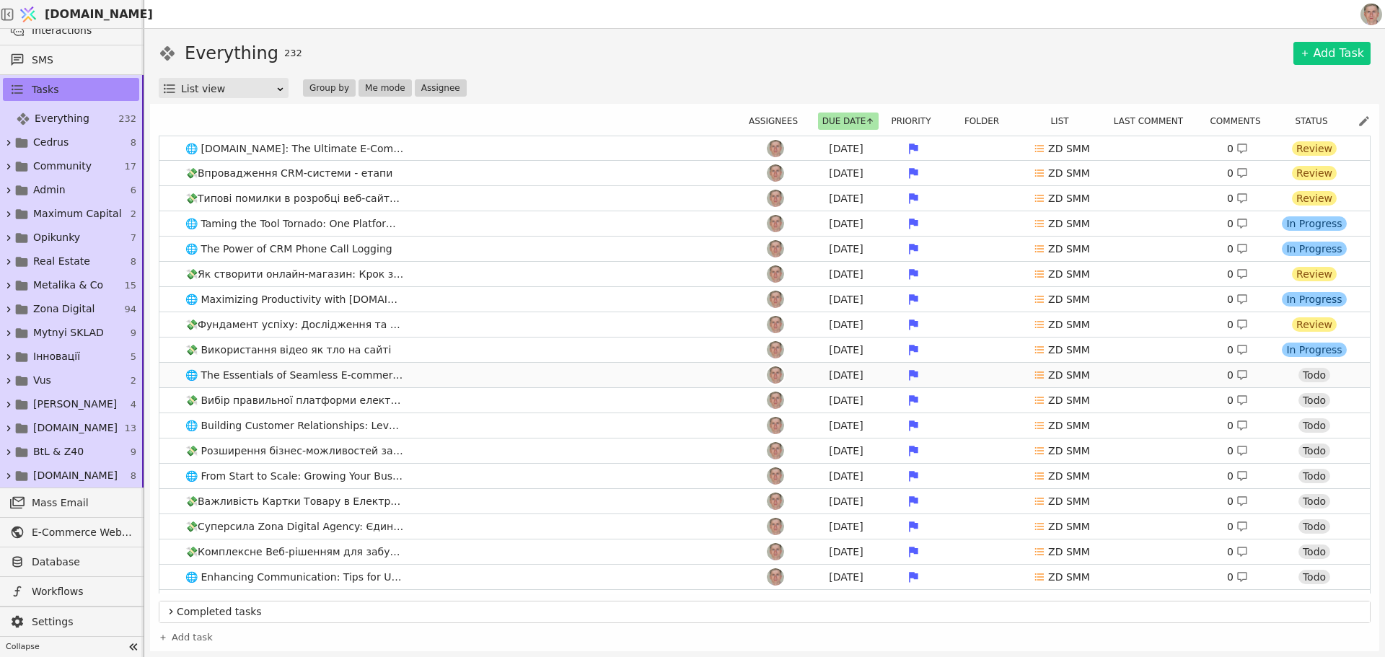
click at [511, 380] on link "🌐 The Essentials of Seamless E-commerce Integration with Svit.One Jul 28 ZD SMM…" at bounding box center [764, 375] width 1210 height 25
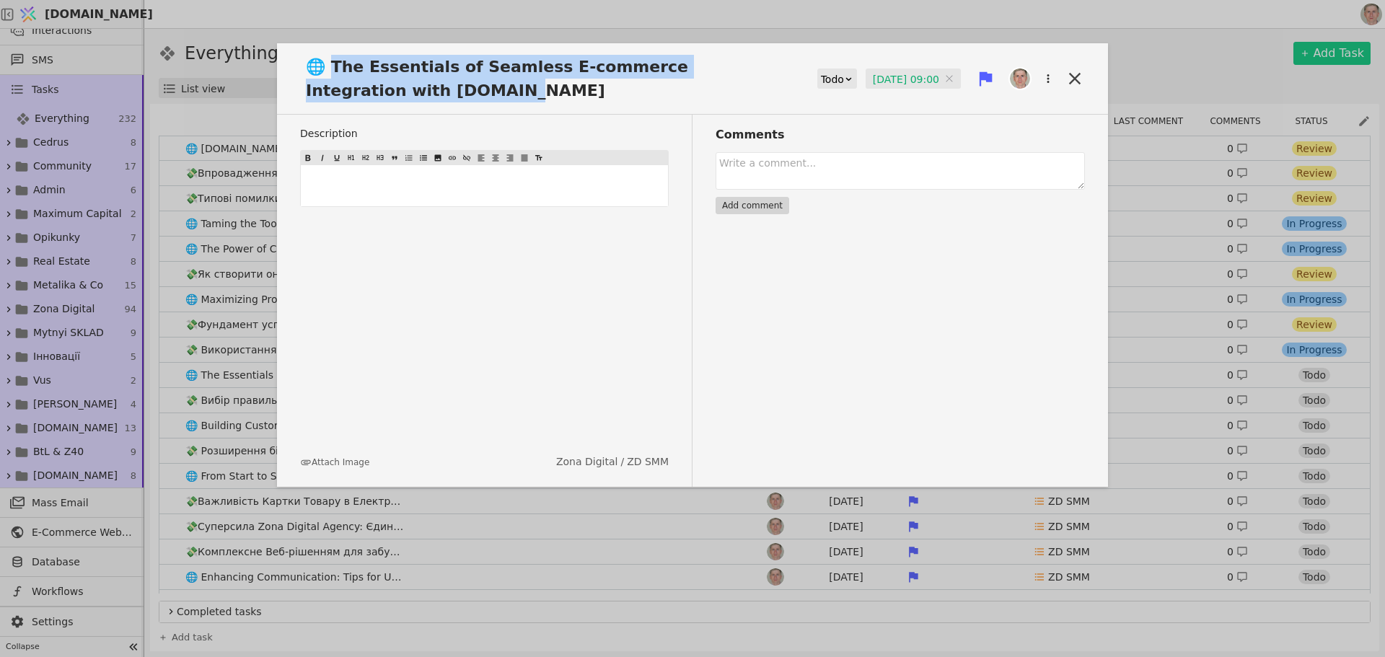
drag, startPoint x: 334, startPoint y: 63, endPoint x: 371, endPoint y: 94, distance: 48.1
click at [371, 94] on span "🌐 The Essentials of Seamless E-commerce Integration with Svit.One" at bounding box center [542, 79] width 485 height 48
copy span "he Essentials of Seamless E-commerce Integration with Svit.One"
click at [824, 72] on div "Todo" at bounding box center [832, 79] width 23 height 20
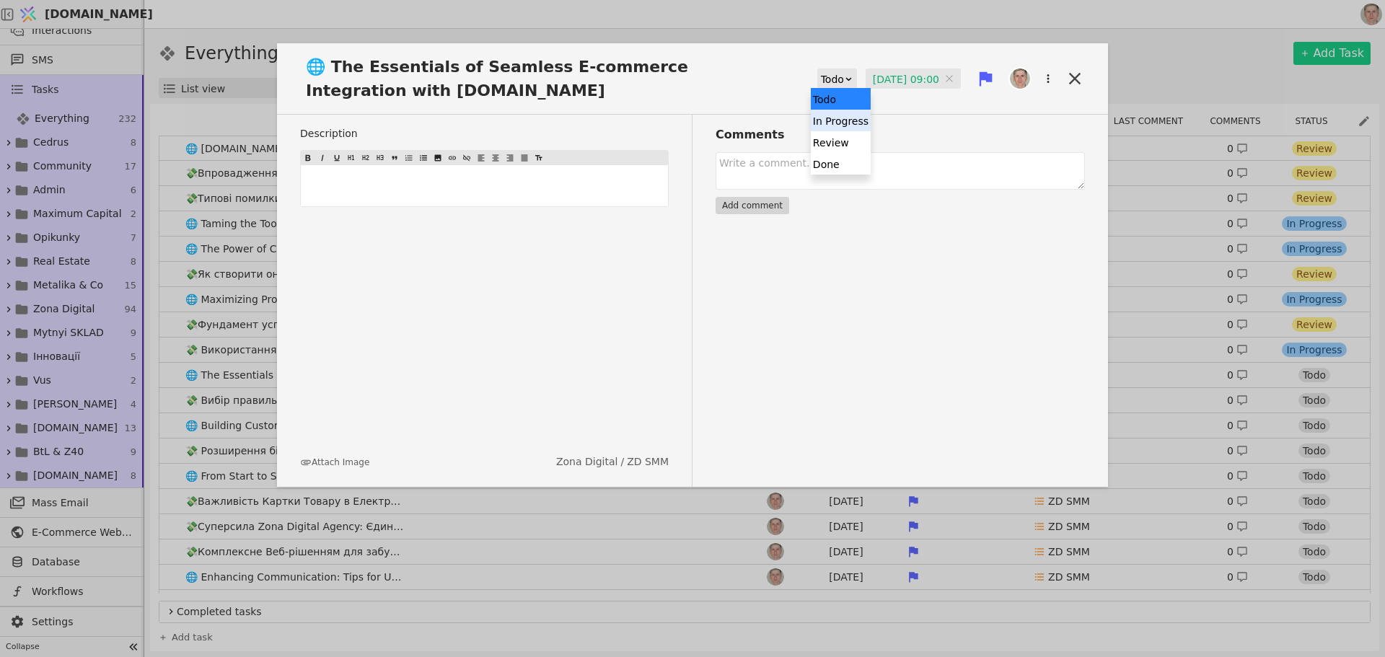
click at [845, 125] on div "In Progress" at bounding box center [841, 121] width 60 height 22
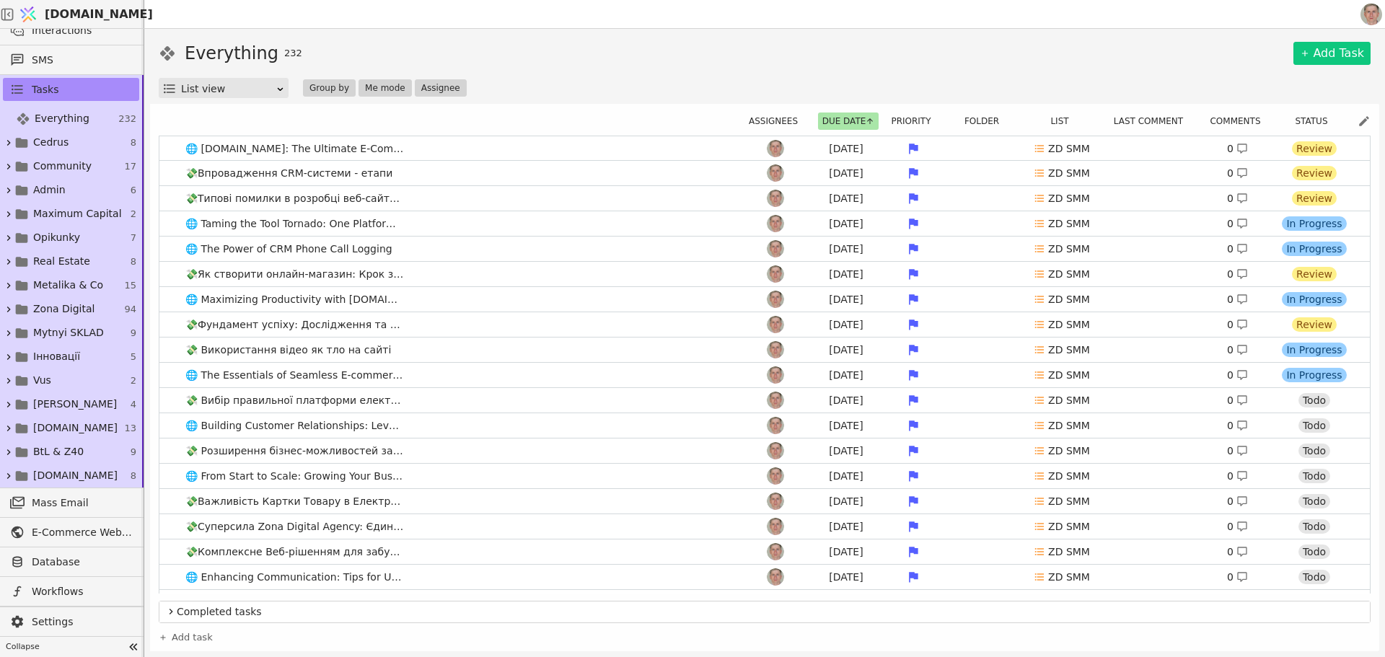
click at [1073, 76] on div "Everything 232 Add Task List view Group by Me mode Assignee" at bounding box center [765, 69] width 1212 height 58
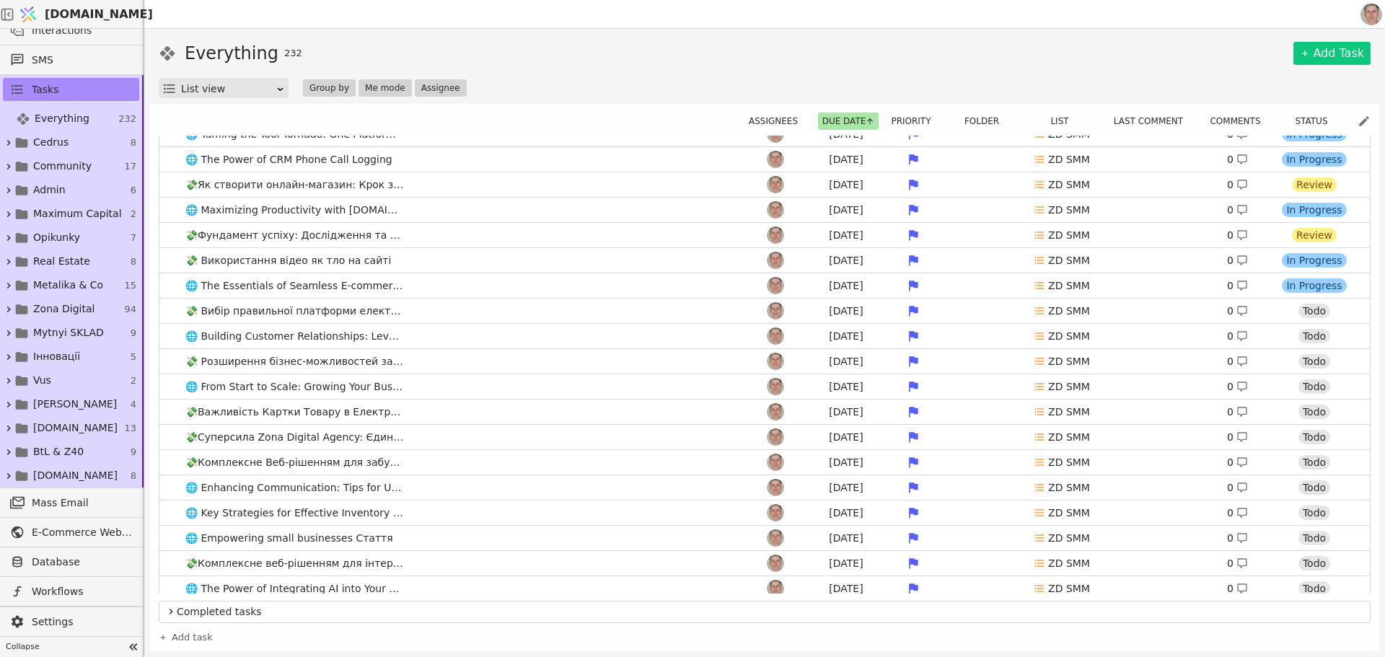
scroll to position [144, 0]
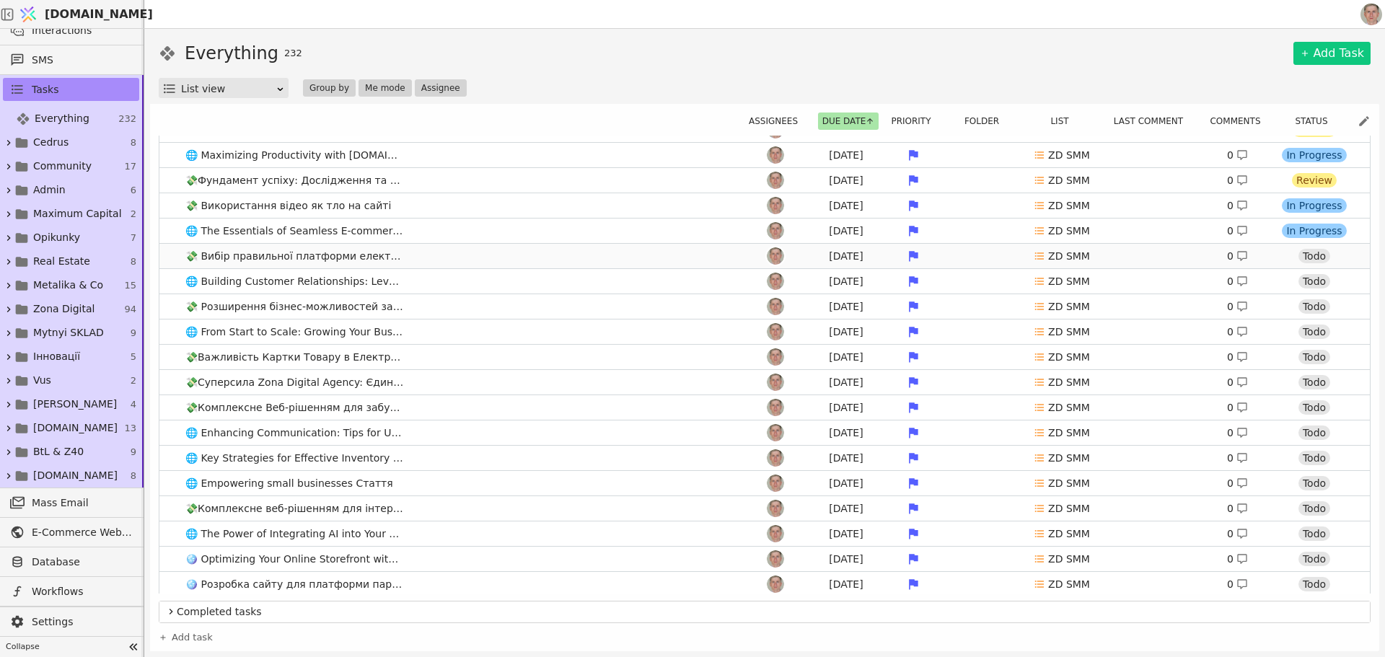
click at [554, 253] on link "💸 Вибір правильної платформи електронної комерції: план вашого успіху в Інтерне…" at bounding box center [764, 256] width 1210 height 25
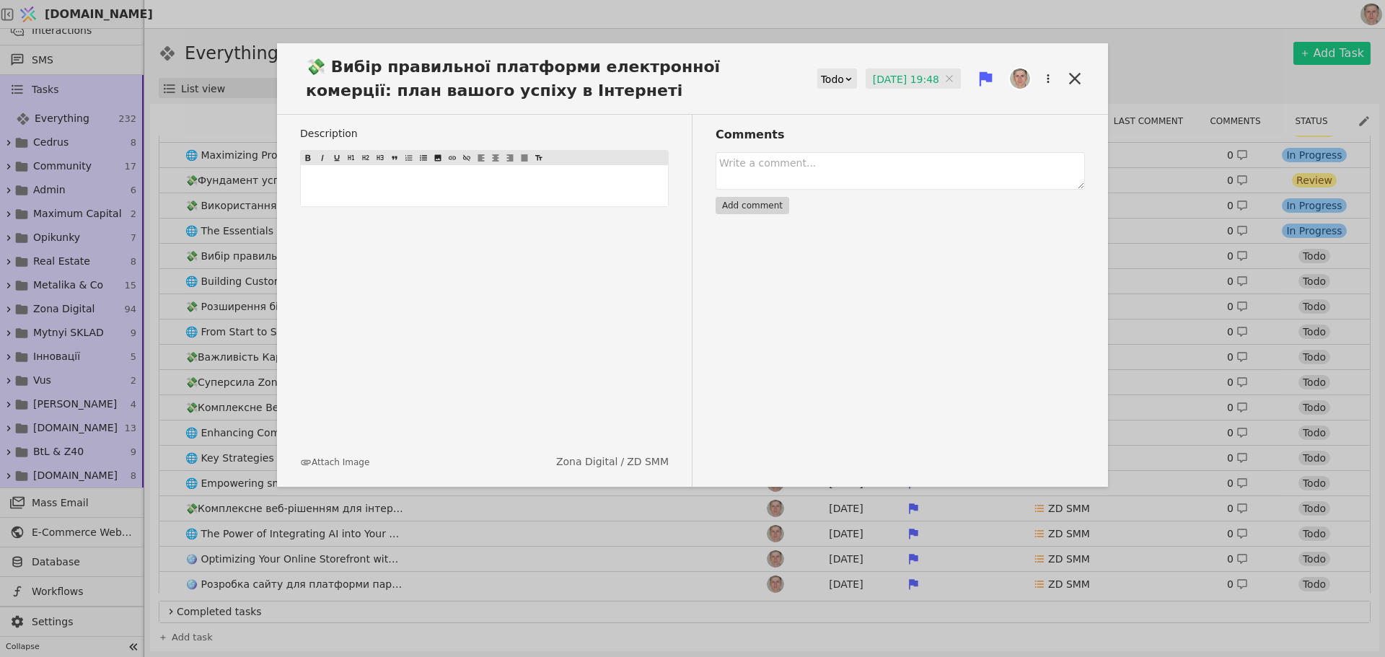
click at [829, 76] on div "Todo" at bounding box center [832, 79] width 23 height 20
click at [848, 122] on div "In Progress" at bounding box center [841, 121] width 60 height 22
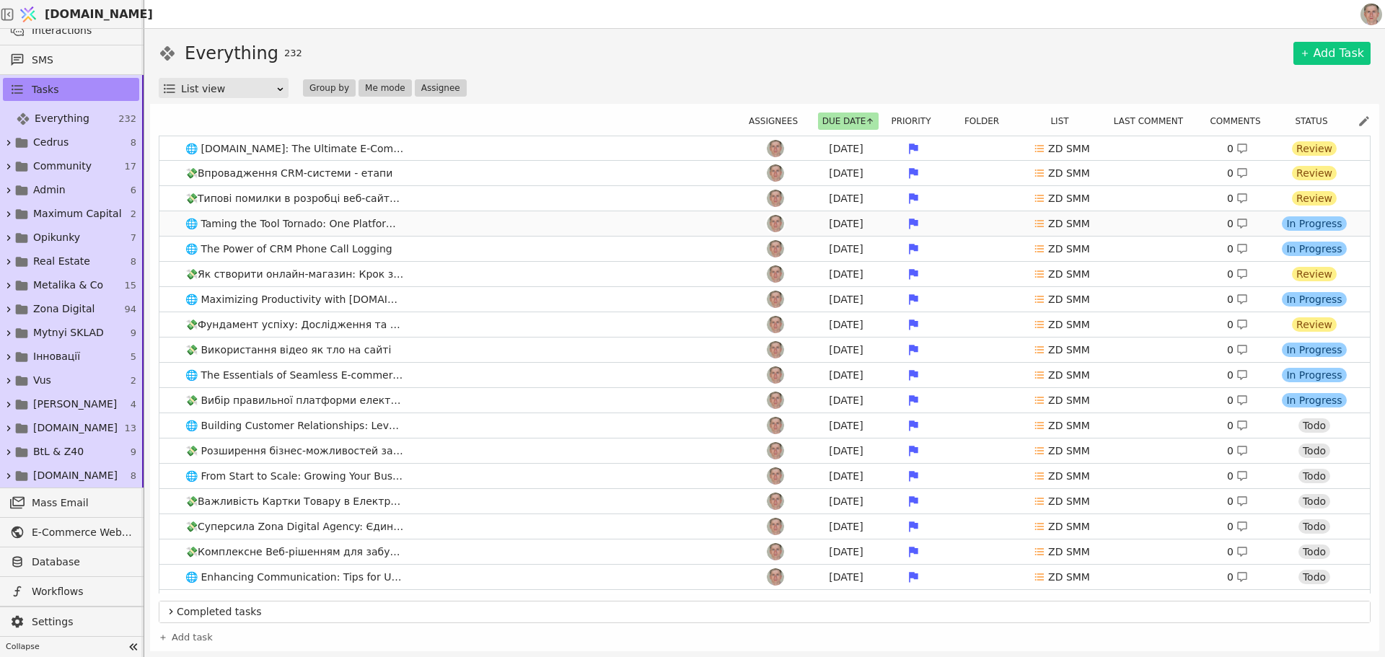
click at [486, 221] on link "🌐 Taming the Tool Tornado: One Platform for All Your Business Needs Jul 25 ZD S…" at bounding box center [764, 223] width 1210 height 25
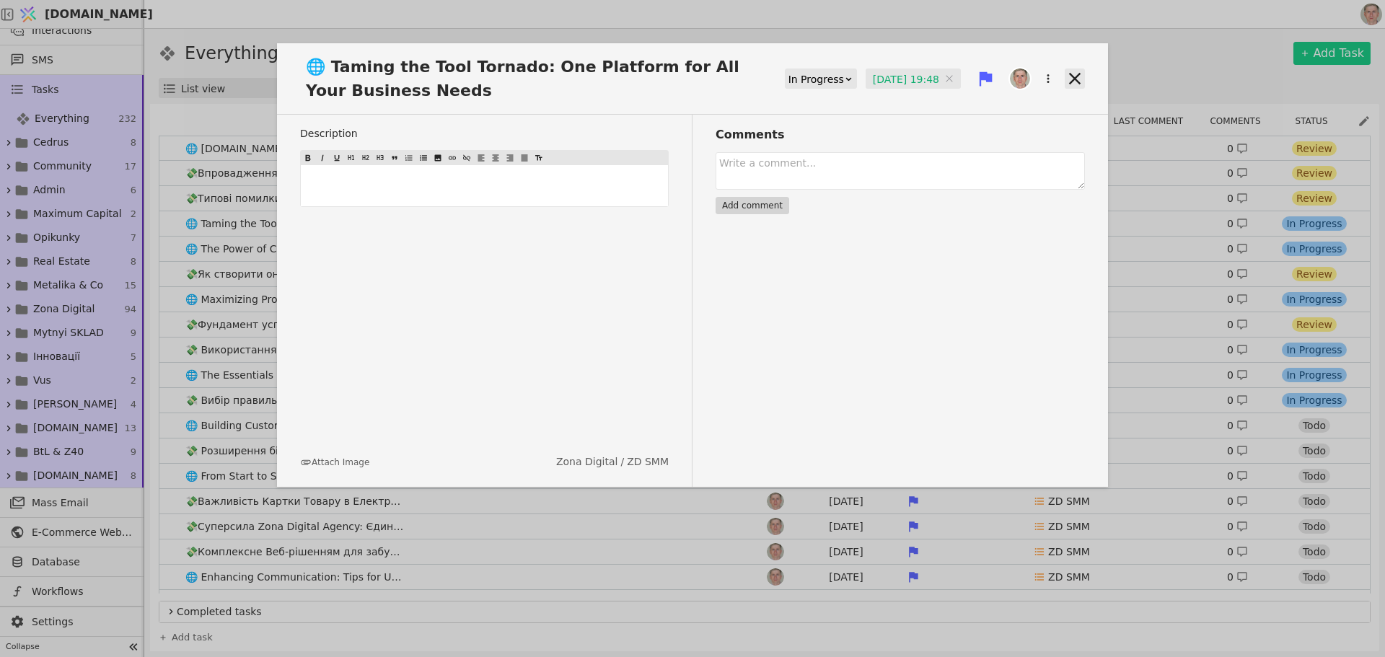
click at [1074, 82] on icon at bounding box center [1075, 79] width 20 height 20
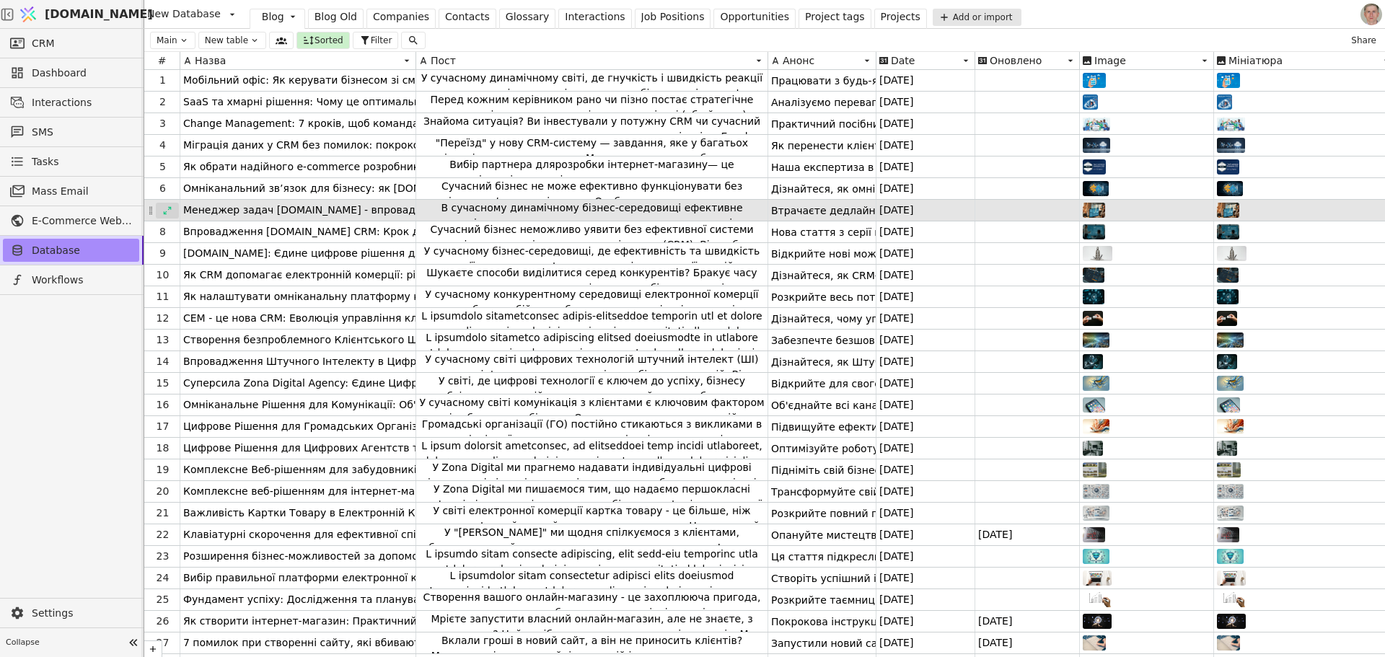
click at [165, 208] on icon at bounding box center [167, 211] width 10 height 10
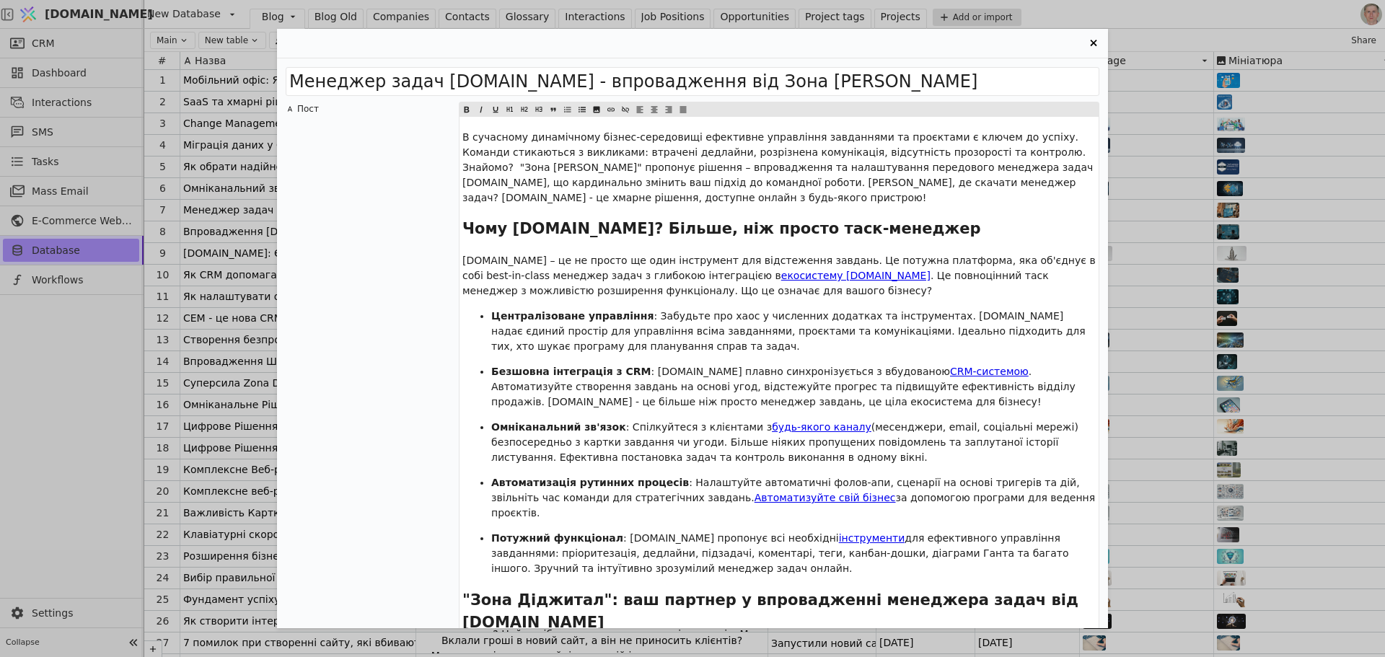
click at [1091, 41] on icon "Entry Card" at bounding box center [1093, 43] width 17 height 17
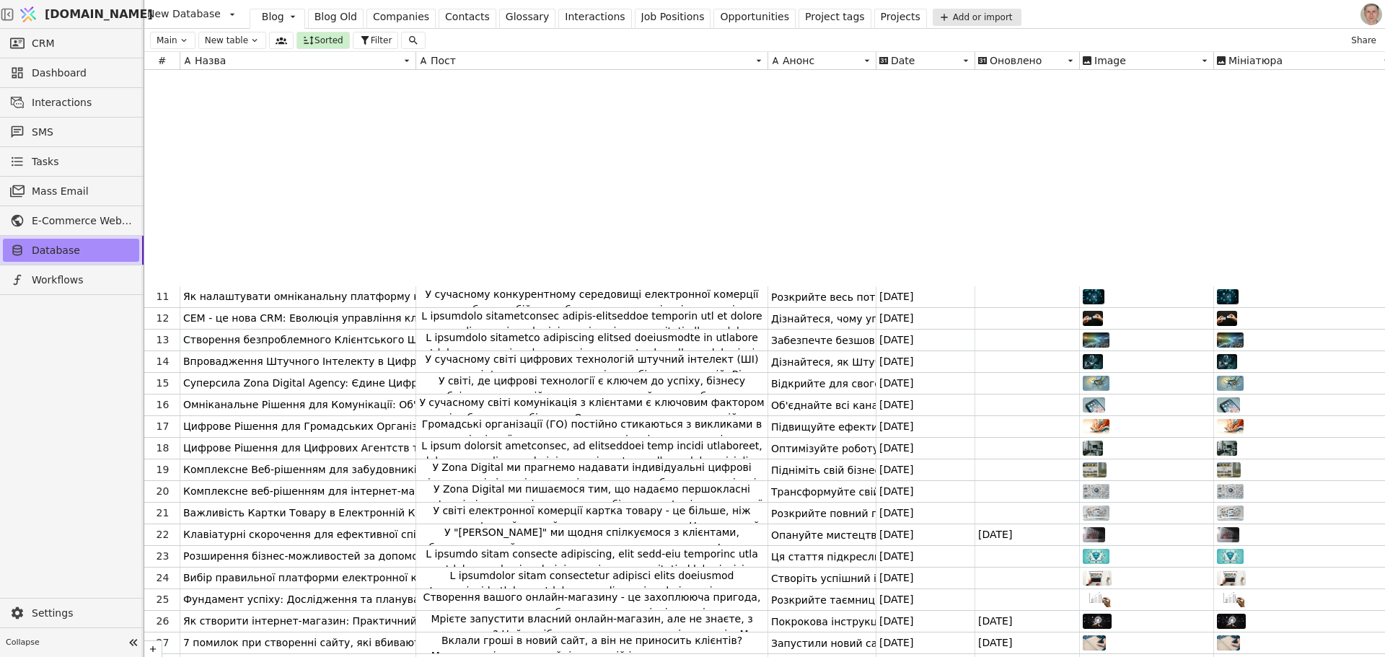
scroll to position [246, 0]
